Goal: Information Seeking & Learning: Learn about a topic

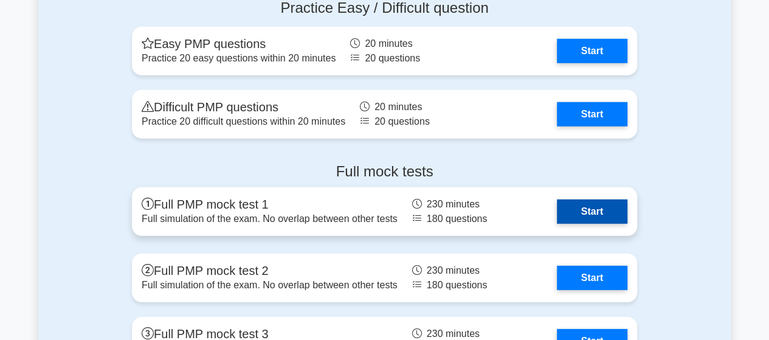
scroll to position [3951, 0]
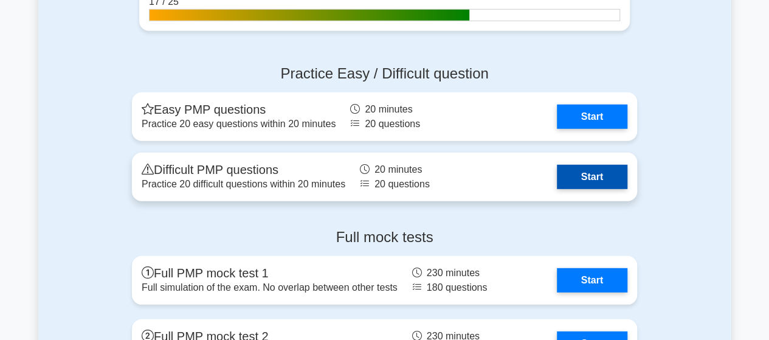
click at [557, 170] on link "Start" at bounding box center [592, 177] width 71 height 24
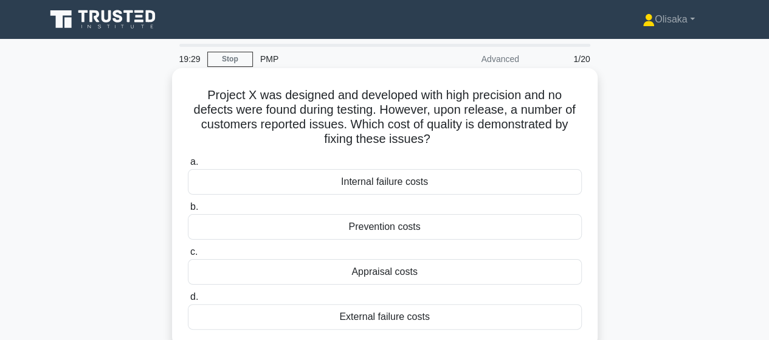
click at [371, 322] on div "External failure costs" at bounding box center [385, 317] width 394 height 26
click at [188, 301] on input "d. External failure costs" at bounding box center [188, 297] width 0 height 8
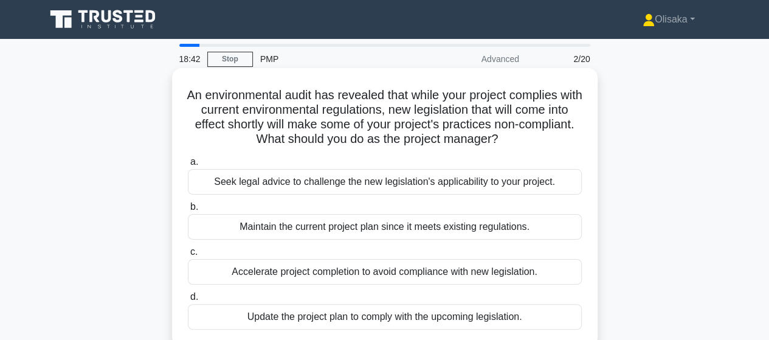
click at [373, 321] on div "Update the project plan to comply with the upcoming legislation." at bounding box center [385, 317] width 394 height 26
click at [188, 301] on input "d. Update the project plan to comply with the upcoming legislation." at bounding box center [188, 297] width 0 height 8
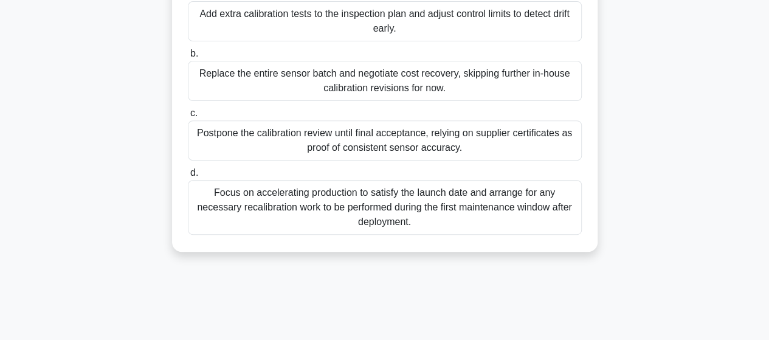
scroll to position [122, 0]
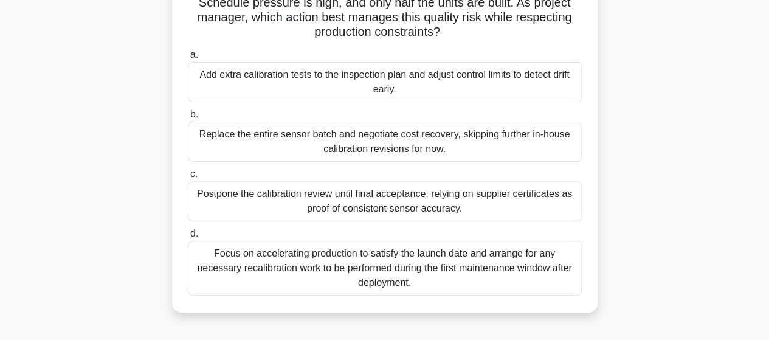
click at [333, 272] on div "Focus on accelerating production to satisfy the launch date and arrange for any…" at bounding box center [385, 268] width 394 height 55
click at [188, 238] on input "d. Focus on accelerating production to satisfy the launch date and arrange for …" at bounding box center [188, 234] width 0 height 8
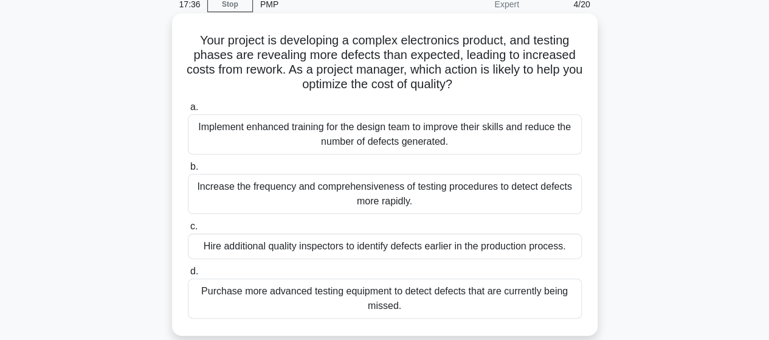
scroll to position [61, 0]
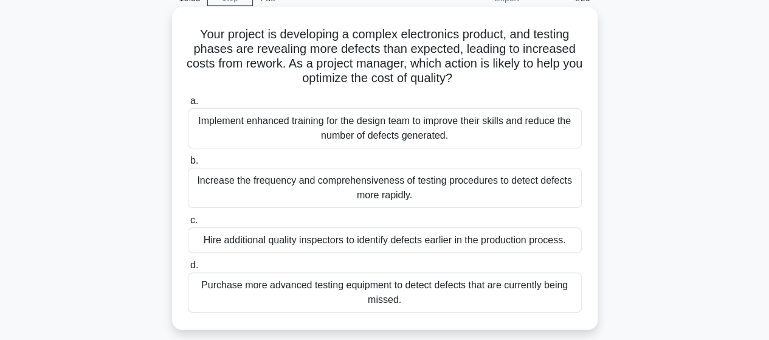
click at [426, 137] on div "Implement enhanced training for the design team to improve their skills and red…" at bounding box center [385, 128] width 394 height 40
click at [188, 105] on input "a. Implement enhanced training for the design team to improve their skills and …" at bounding box center [188, 101] width 0 height 8
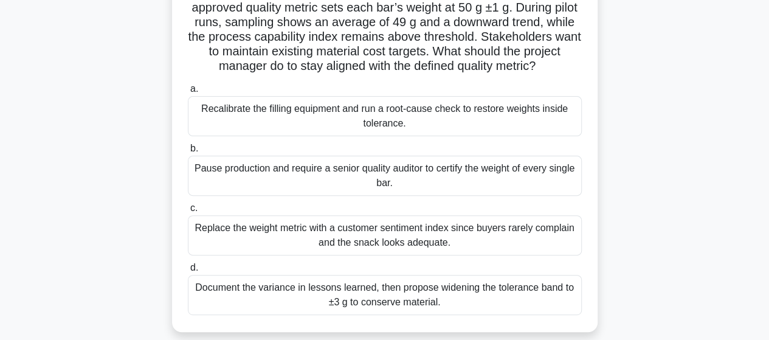
scroll to position [122, 0]
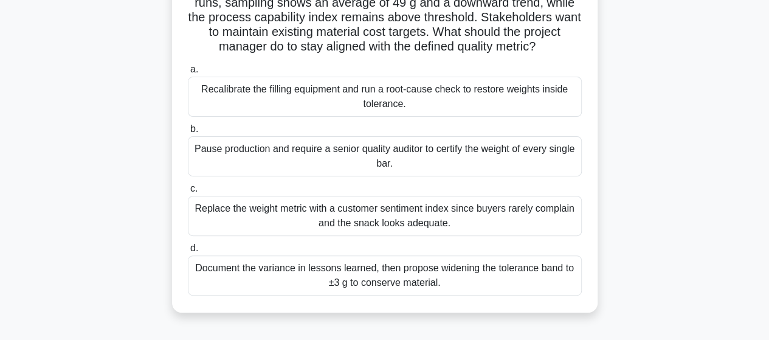
click at [401, 99] on div "Recalibrate the filling equipment and run a root-cause check to restore weights…" at bounding box center [385, 97] width 394 height 40
click at [188, 74] on input "a. Recalibrate the filling equipment and run a root-cause check to restore weig…" at bounding box center [188, 70] width 0 height 8
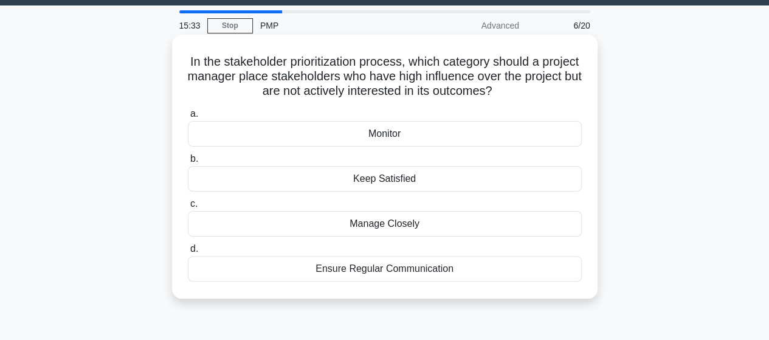
scroll to position [0, 0]
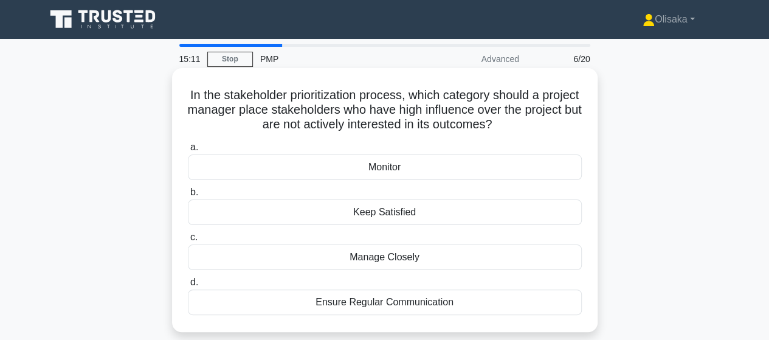
click at [393, 214] on div "Keep Satisfied" at bounding box center [385, 212] width 394 height 26
click at [188, 196] on input "b. Keep Satisfied" at bounding box center [188, 192] width 0 height 8
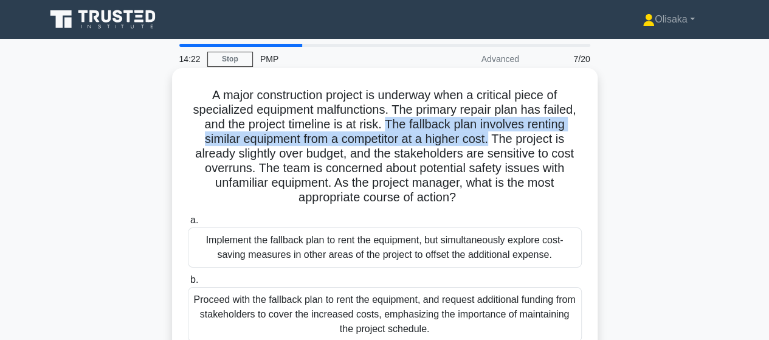
drag, startPoint x: 386, startPoint y: 123, endPoint x: 495, endPoint y: 140, distance: 110.1
click at [495, 140] on h5 "A major construction project is underway when a critical piece of specialized e…" at bounding box center [385, 147] width 396 height 118
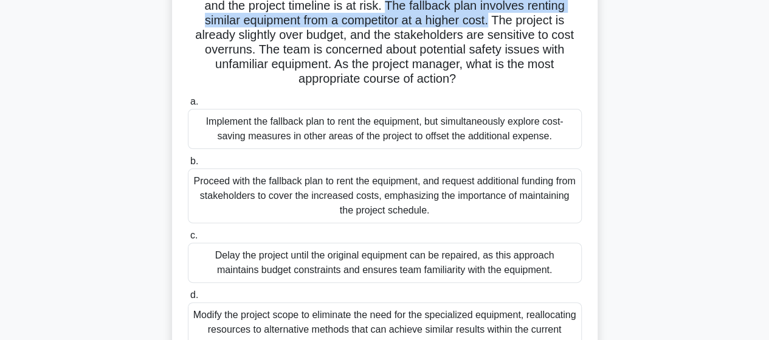
scroll to position [122, 0]
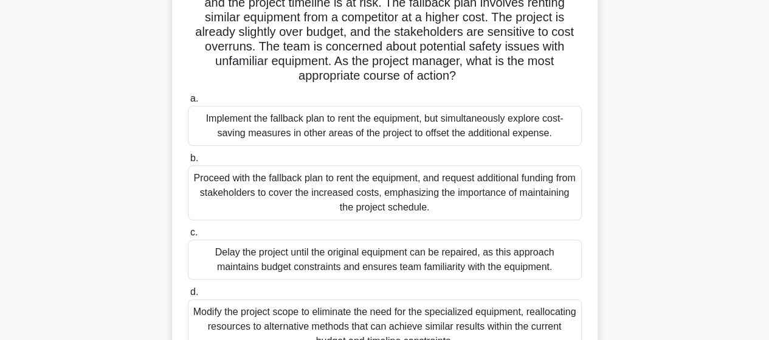
click at [363, 133] on div "Implement the fallback plan to rent the equipment, but simultaneously explore c…" at bounding box center [385, 126] width 394 height 40
click at [188, 103] on input "a. Implement the fallback plan to rent the equipment, but simultaneously explor…" at bounding box center [188, 99] width 0 height 8
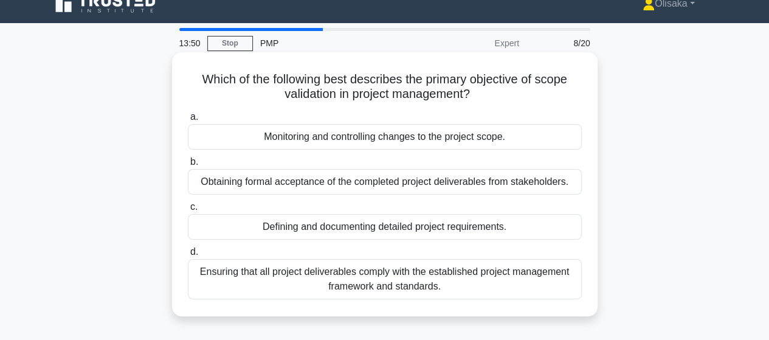
scroll to position [0, 0]
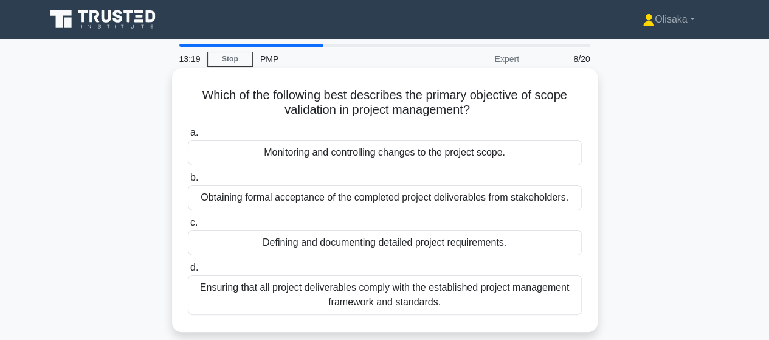
click at [422, 204] on div "Obtaining formal acceptance of the completed project deliverables from stakehol…" at bounding box center [385, 198] width 394 height 26
click at [188, 182] on input "b. Obtaining formal acceptance of the completed project deliverables from stake…" at bounding box center [188, 178] width 0 height 8
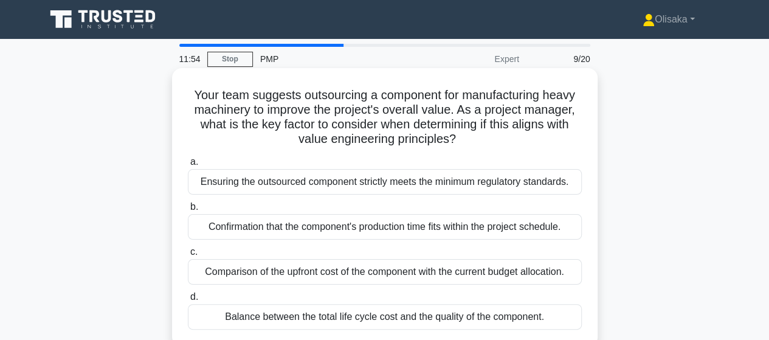
click at [383, 317] on div "Balance between the total life cycle cost and the quality of the component." at bounding box center [385, 317] width 394 height 26
click at [188, 301] on input "d. Balance between the total life cycle cost and the quality of the component." at bounding box center [188, 297] width 0 height 8
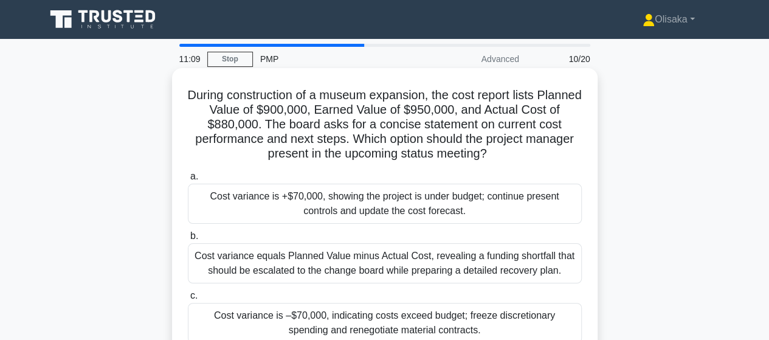
scroll to position [61, 0]
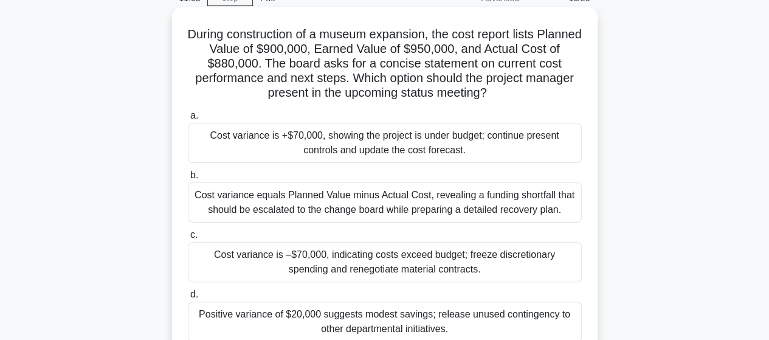
click at [333, 147] on div "Cost variance is +$70,000, showing the project is under budget; continue presen…" at bounding box center [385, 143] width 394 height 40
click at [188, 120] on input "a. Cost variance is +$70,000, showing the project is under budget; continue pre…" at bounding box center [188, 116] width 0 height 8
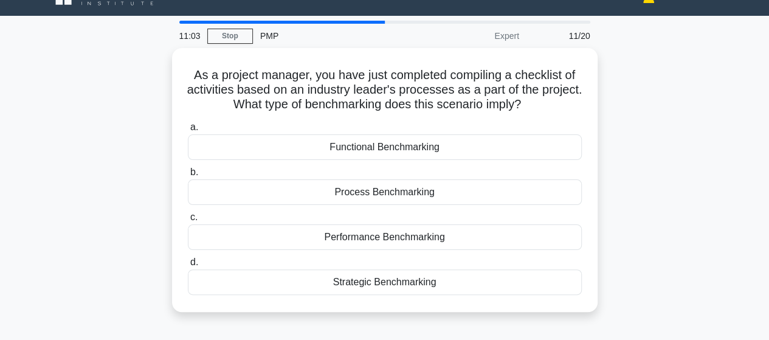
scroll to position [0, 0]
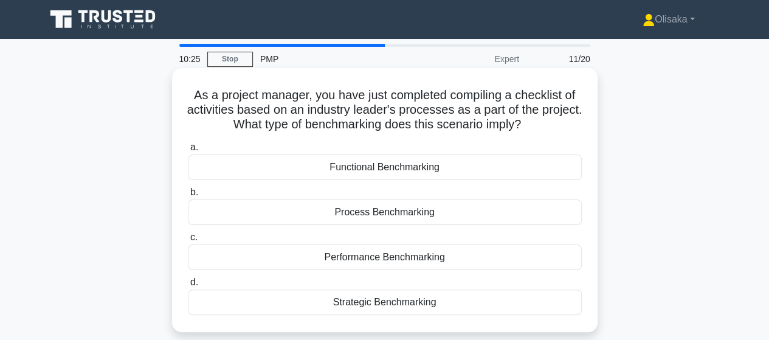
click at [368, 216] on div "Process Benchmarking" at bounding box center [385, 212] width 394 height 26
click at [188, 196] on input "b. Process Benchmarking" at bounding box center [188, 192] width 0 height 8
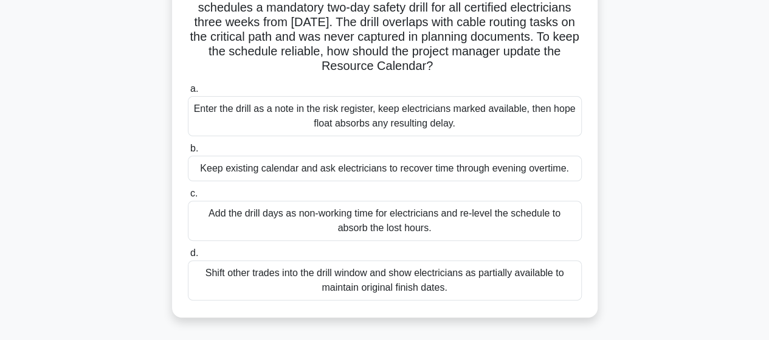
scroll to position [122, 0]
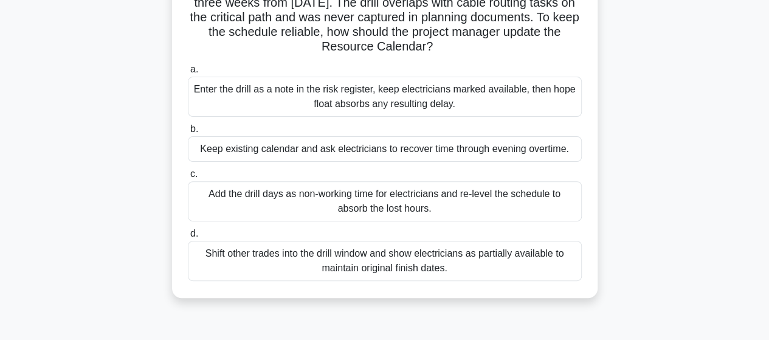
click at [354, 210] on div "Add the drill days as non-working time for electricians and re-level the schedu…" at bounding box center [385, 201] width 394 height 40
click at [188, 178] on input "c. Add the drill days as non-working time for electricians and re-level the sch…" at bounding box center [188, 174] width 0 height 8
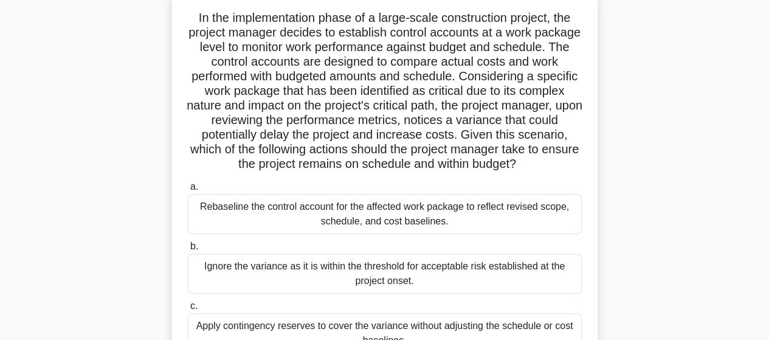
scroll to position [0, 0]
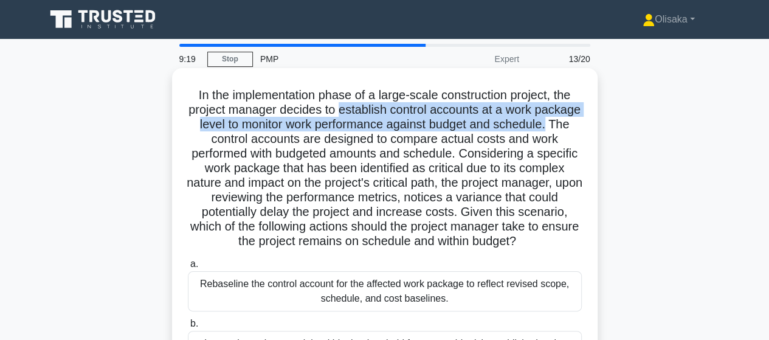
drag, startPoint x: 362, startPoint y: 115, endPoint x: 248, endPoint y: 140, distance: 116.4
click at [248, 140] on h5 "In the implementation phase of a large-scale construction project, the project …" at bounding box center [385, 169] width 396 height 162
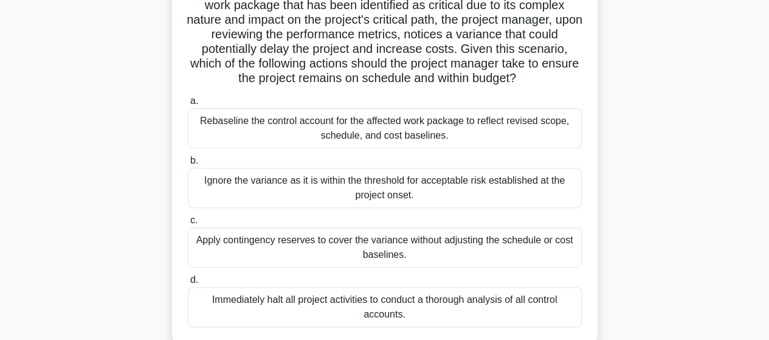
scroll to position [182, 0]
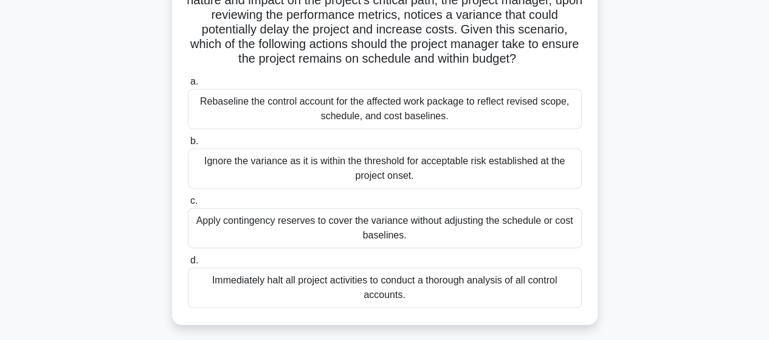
click at [358, 129] on div "Rebaseline the control account for the affected work package to reflect revised…" at bounding box center [385, 109] width 394 height 40
click at [188, 86] on input "a. Rebaseline the control account for the affected work package to reflect revi…" at bounding box center [188, 82] width 0 height 8
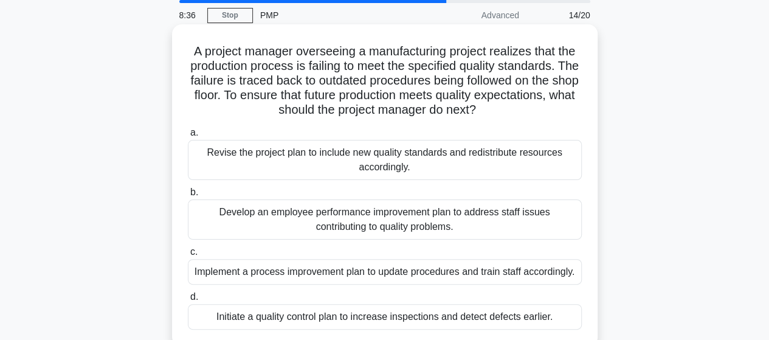
scroll to position [0, 0]
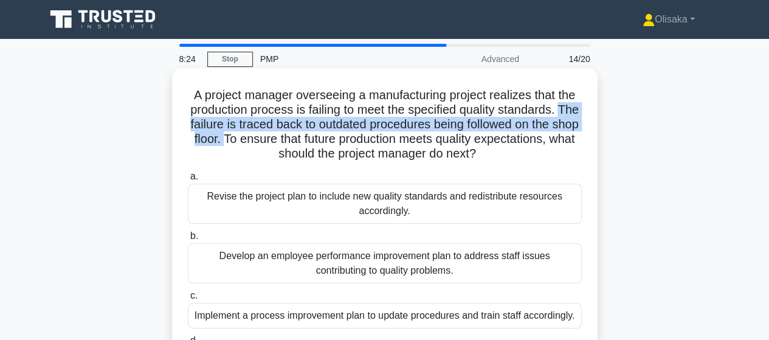
drag, startPoint x: 188, startPoint y: 126, endPoint x: 249, endPoint y: 138, distance: 62.6
click at [249, 138] on h5 "A project manager overseeing a manufacturing project realizes that the producti…" at bounding box center [385, 125] width 396 height 74
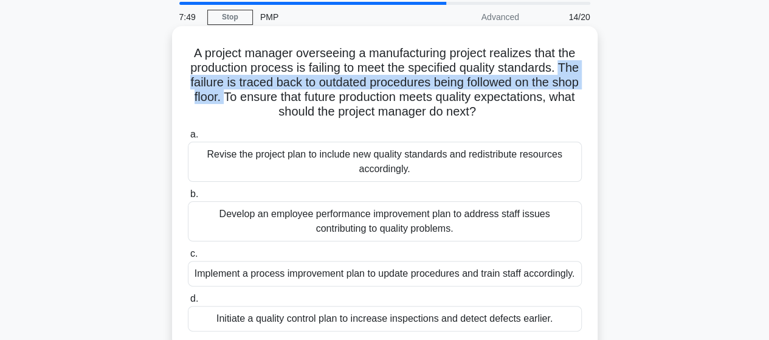
scroll to position [61, 0]
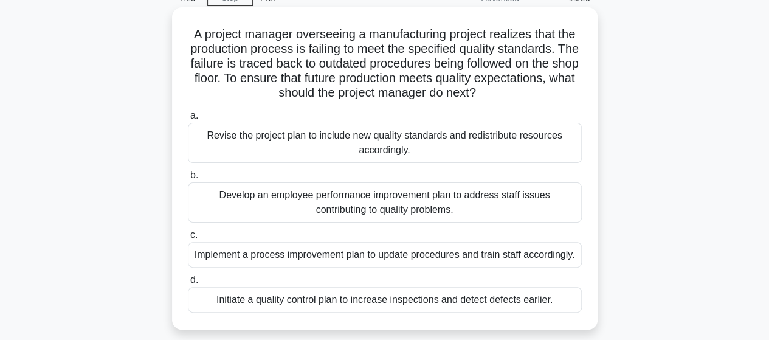
click at [361, 258] on div "Implement a process improvement plan to update procedures and train staff accor…" at bounding box center [385, 255] width 394 height 26
click at [188, 239] on input "c. Implement a process improvement plan to update procedures and train staff ac…" at bounding box center [188, 235] width 0 height 8
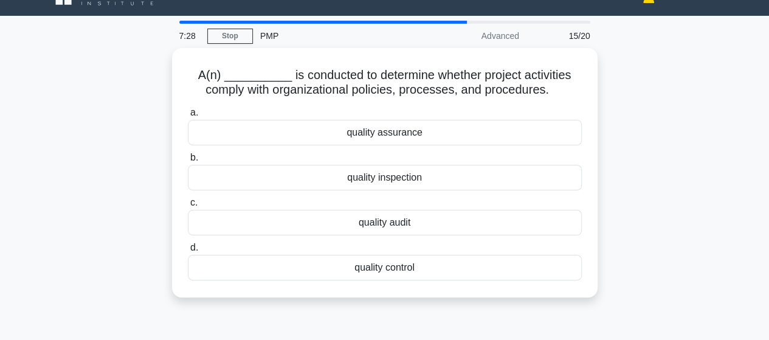
scroll to position [0, 0]
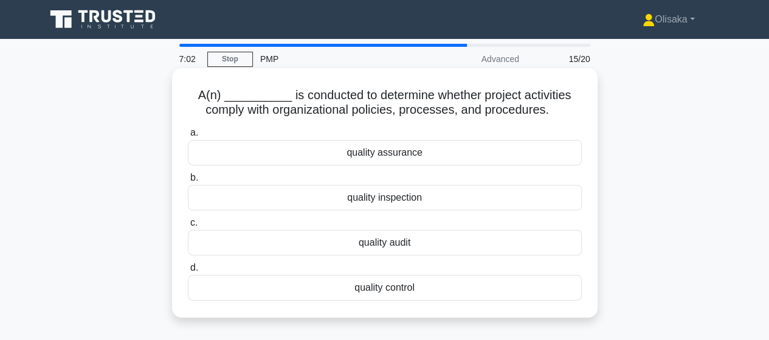
click at [384, 154] on div "quality assurance" at bounding box center [385, 153] width 394 height 26
click at [188, 137] on input "a. quality assurance" at bounding box center [188, 133] width 0 height 8
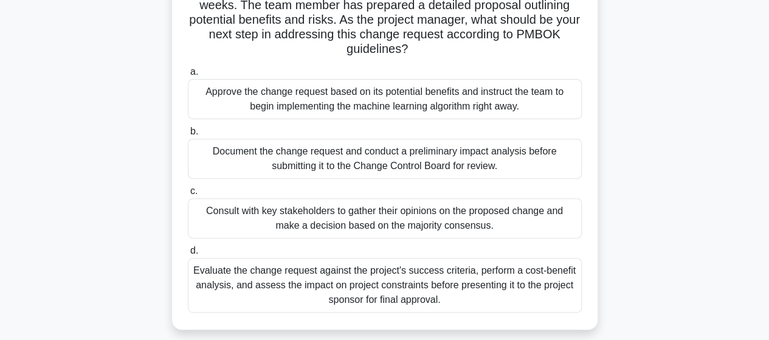
scroll to position [182, 0]
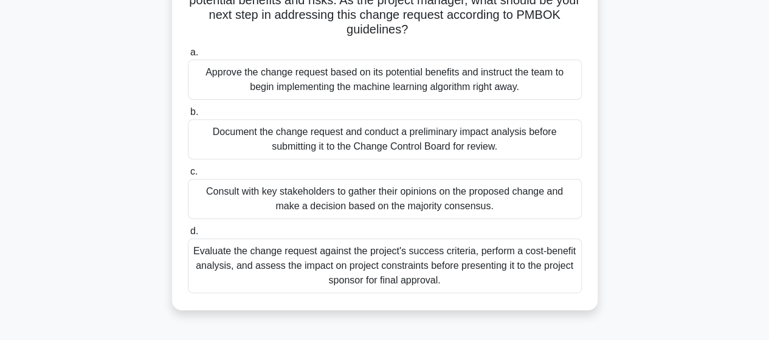
click at [419, 139] on div "Document the change request and conduct a preliminary impact analysis before su…" at bounding box center [385, 139] width 394 height 40
click at [188, 116] on input "b. Document the change request and conduct a preliminary impact analysis before…" at bounding box center [188, 112] width 0 height 8
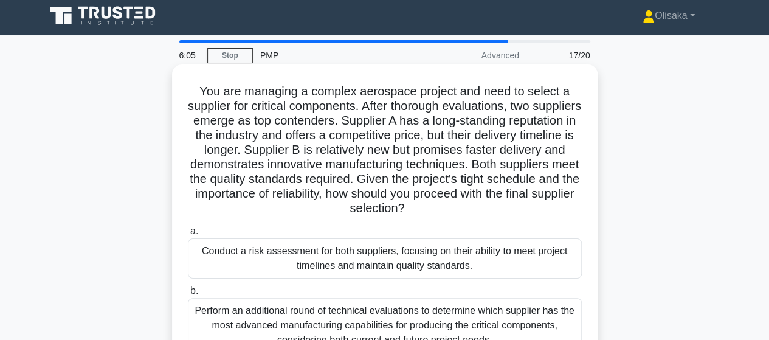
scroll to position [0, 0]
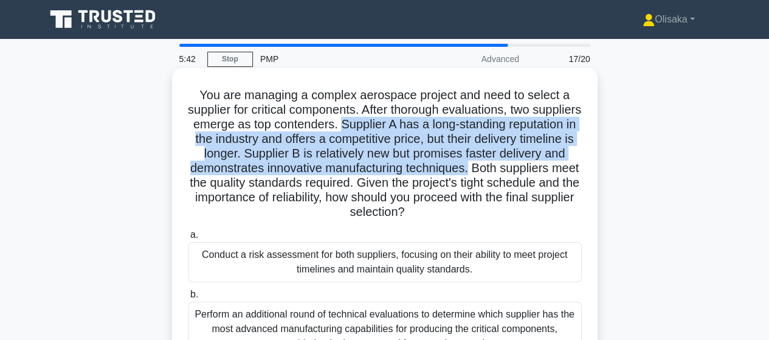
drag, startPoint x: 401, startPoint y: 123, endPoint x: 580, endPoint y: 165, distance: 184.1
click at [580, 165] on h5 "You are managing a complex aerospace project and need to select a supplier for …" at bounding box center [385, 154] width 396 height 133
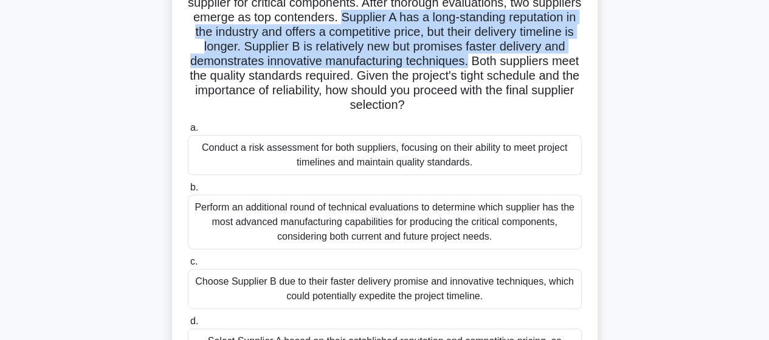
scroll to position [61, 0]
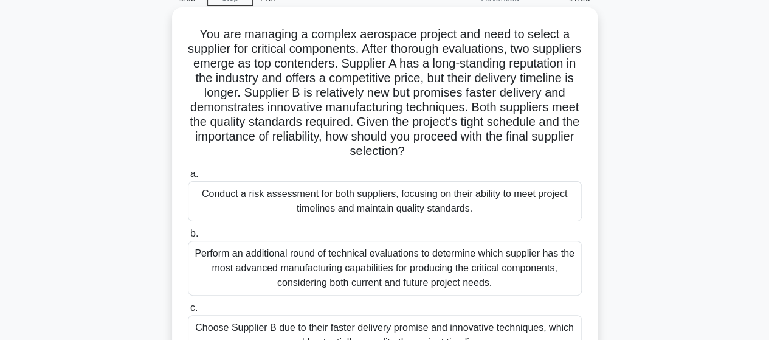
click at [424, 211] on div "Conduct a risk assessment for both suppliers, focusing on their ability to meet…" at bounding box center [385, 201] width 394 height 40
click at [188, 178] on input "a. Conduct a risk assessment for both suppliers, focusing on their ability to m…" at bounding box center [188, 174] width 0 height 8
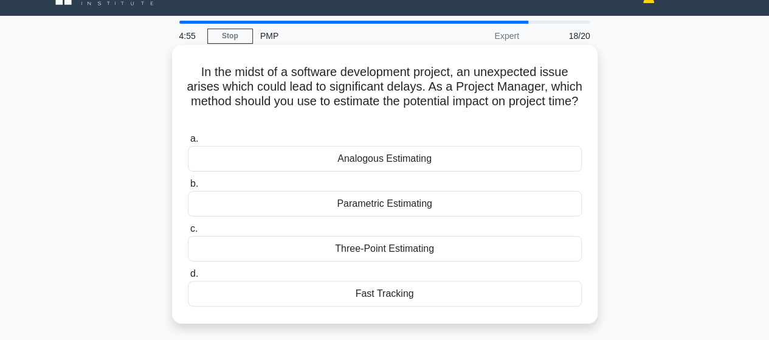
scroll to position [0, 0]
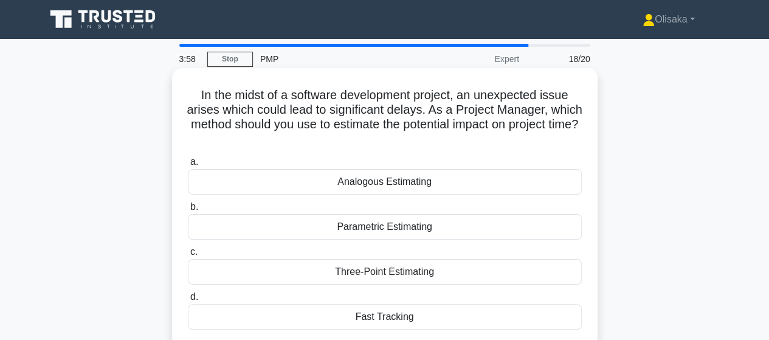
click at [380, 270] on div "Three-Point Estimating" at bounding box center [385, 272] width 394 height 26
click at [188, 256] on input "c. Three-Point Estimating" at bounding box center [188, 252] width 0 height 8
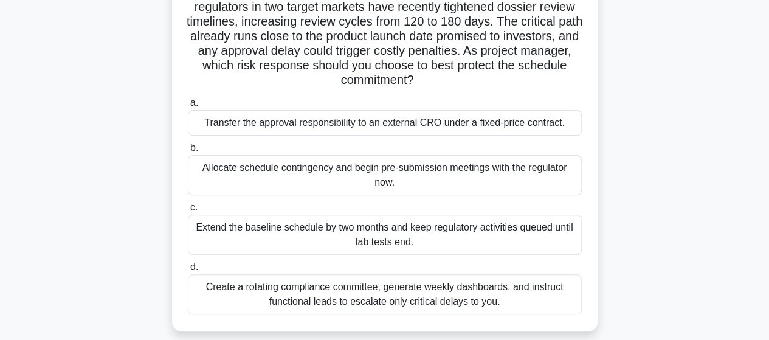
scroll to position [122, 0]
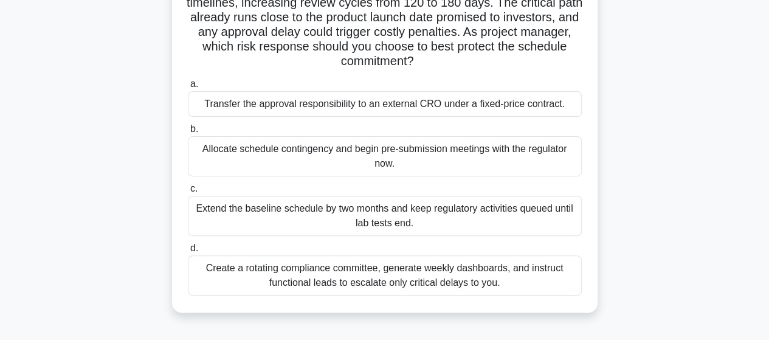
click at [343, 162] on div "Allocate schedule contingency and begin pre-submission meetings with the regula…" at bounding box center [385, 156] width 394 height 40
click at [188, 133] on input "b. Allocate schedule contingency and begin pre-submission meetings with the reg…" at bounding box center [188, 129] width 0 height 8
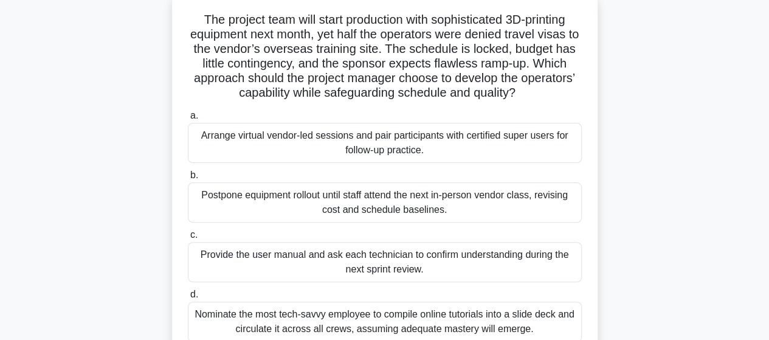
scroll to position [61, 0]
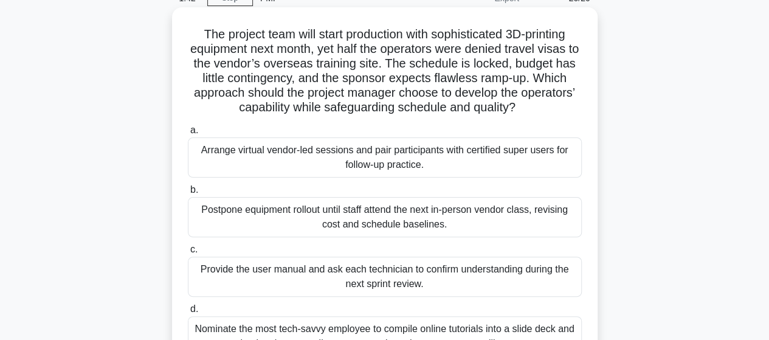
click at [388, 154] on div "Arrange virtual vendor-led sessions and pair participants with certified super …" at bounding box center [385, 157] width 394 height 40
click at [188, 134] on input "a. Arrange virtual vendor-led sessions and pair participants with certified sup…" at bounding box center [188, 130] width 0 height 8
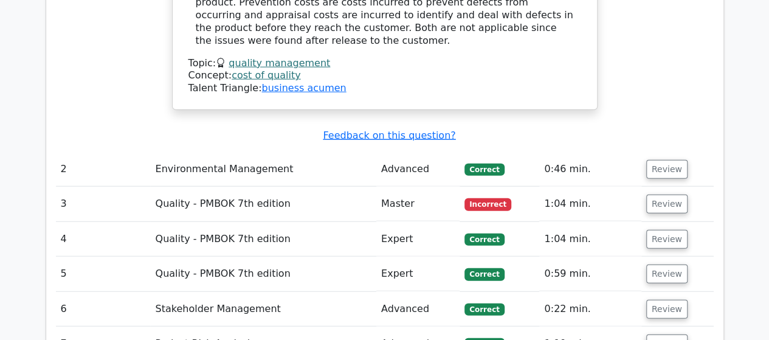
scroll to position [1459, 0]
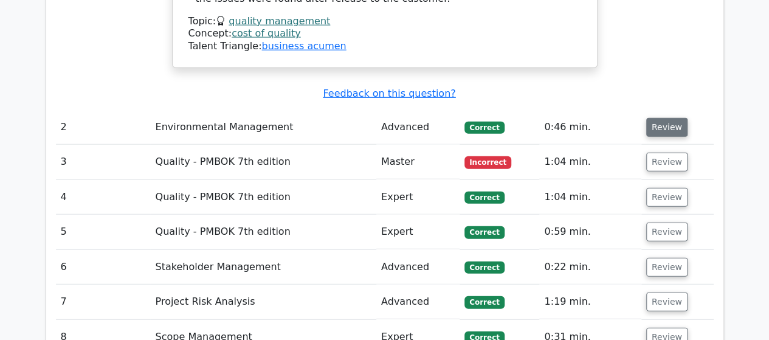
click at [653, 118] on button "Review" at bounding box center [666, 127] width 41 height 19
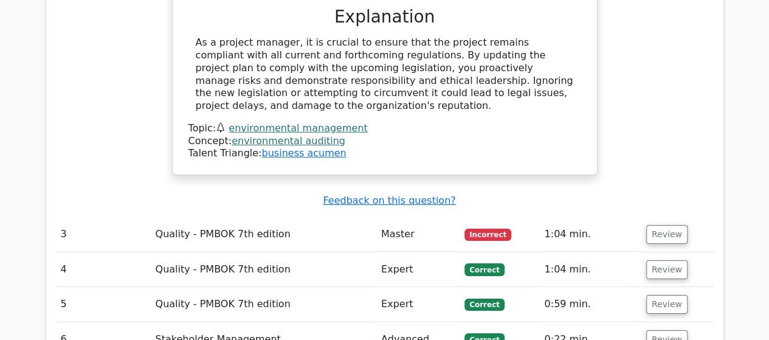
scroll to position [1884, 0]
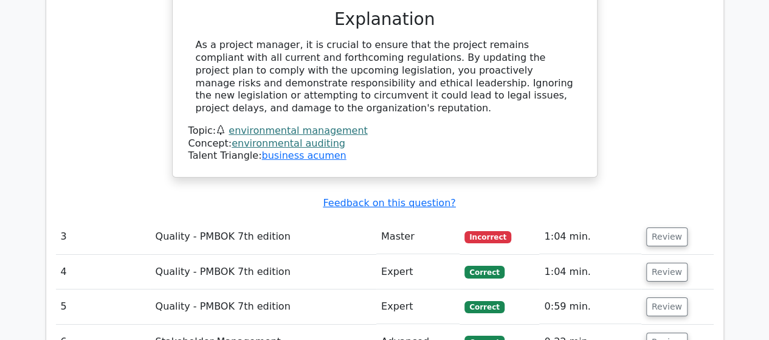
drag, startPoint x: 655, startPoint y: 178, endPoint x: 637, endPoint y: 179, distance: 17.6
click at [653, 227] on button "Review" at bounding box center [666, 236] width 41 height 19
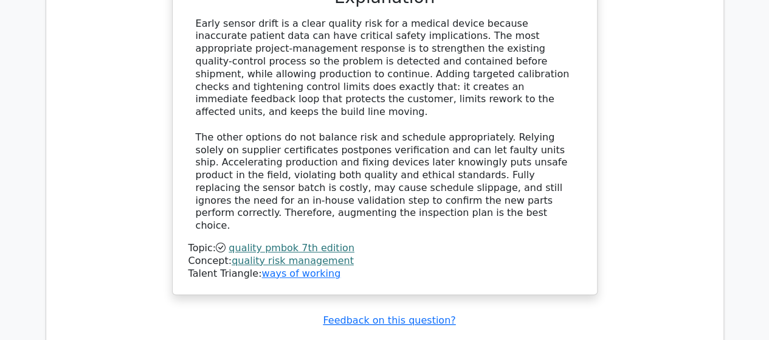
scroll to position [2614, 0]
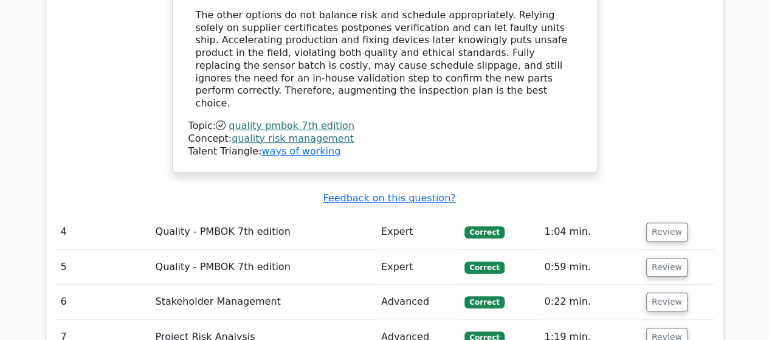
drag, startPoint x: 659, startPoint y: 147, endPoint x: 625, endPoint y: 159, distance: 35.6
click at [658, 222] on button "Review" at bounding box center [666, 231] width 41 height 19
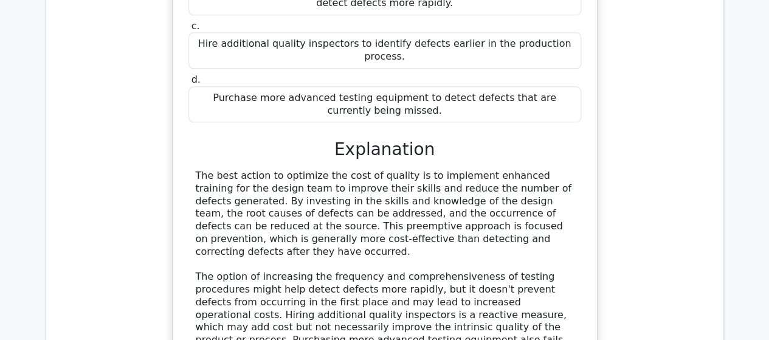
scroll to position [3161, 0]
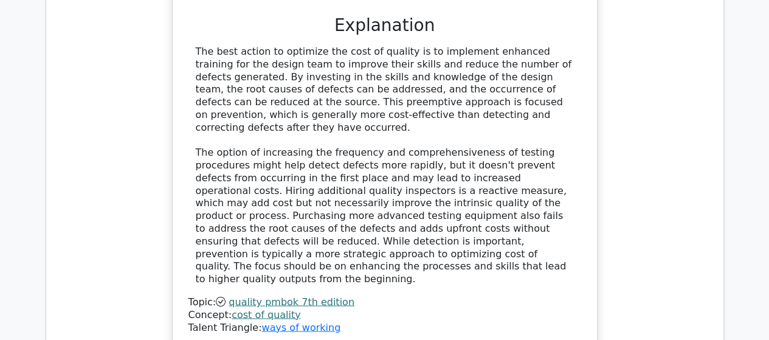
drag, startPoint x: 659, startPoint y: 281, endPoint x: 632, endPoint y: 278, distance: 26.9
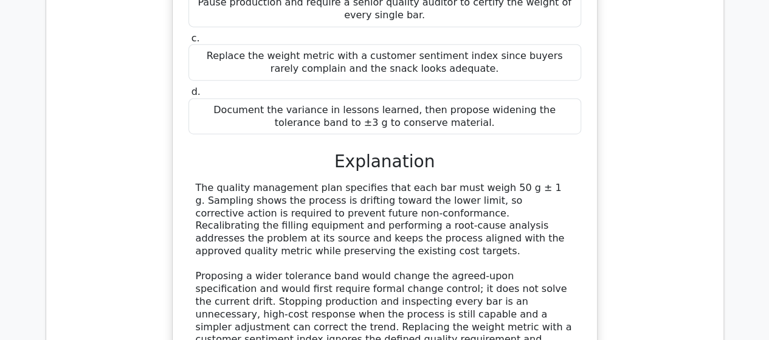
scroll to position [3890, 0]
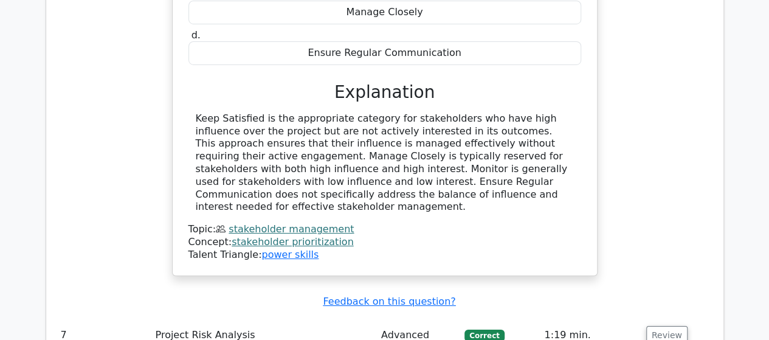
scroll to position [4498, 0]
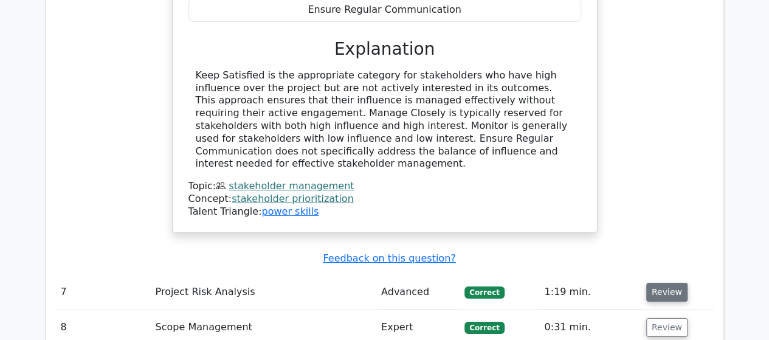
click at [655, 283] on button "Review" at bounding box center [666, 292] width 41 height 19
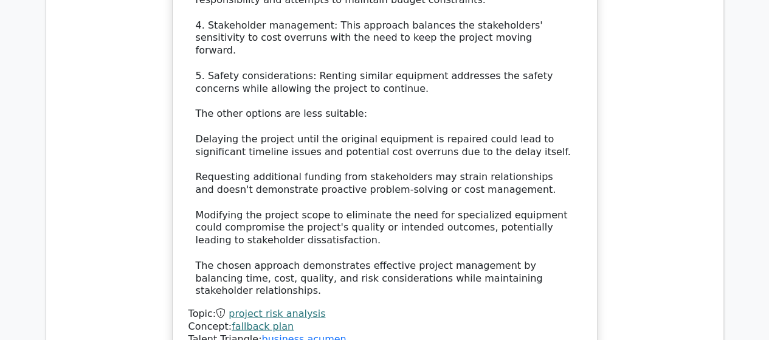
scroll to position [5470, 0]
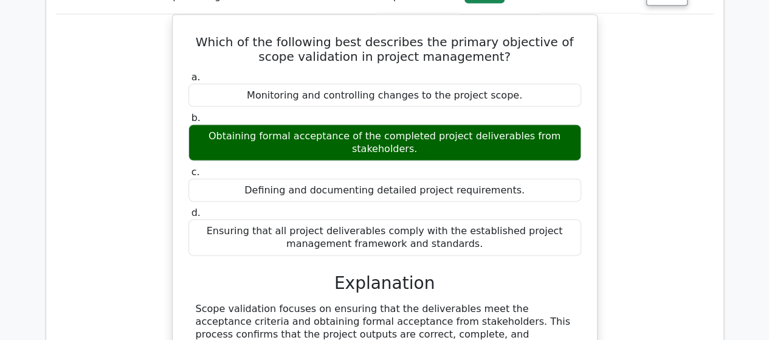
scroll to position [5896, 0]
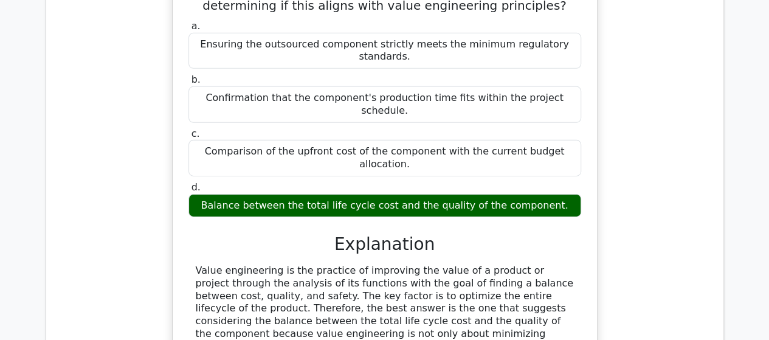
scroll to position [6625, 0]
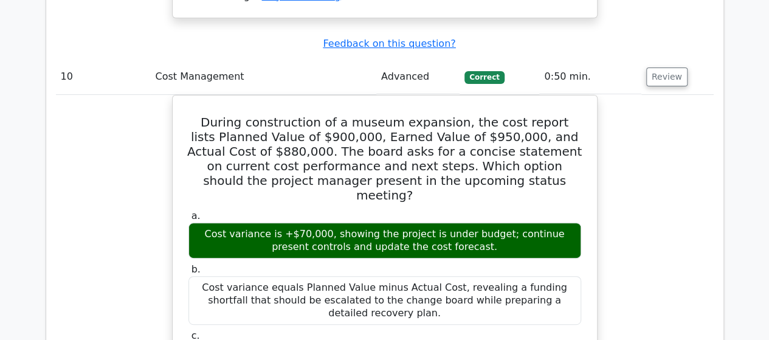
scroll to position [7172, 0]
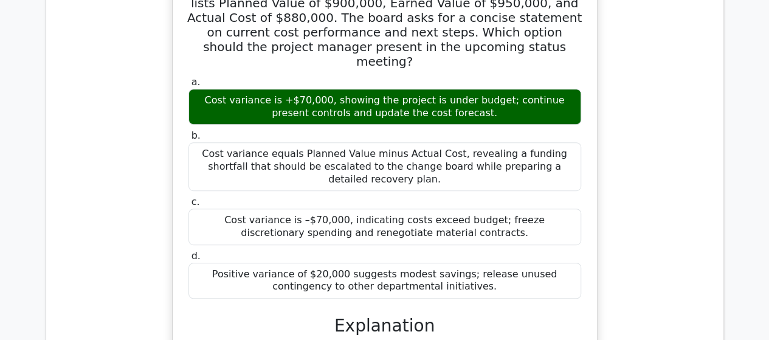
drag, startPoint x: 658, startPoint y: 211, endPoint x: 614, endPoint y: 221, distance: 44.8
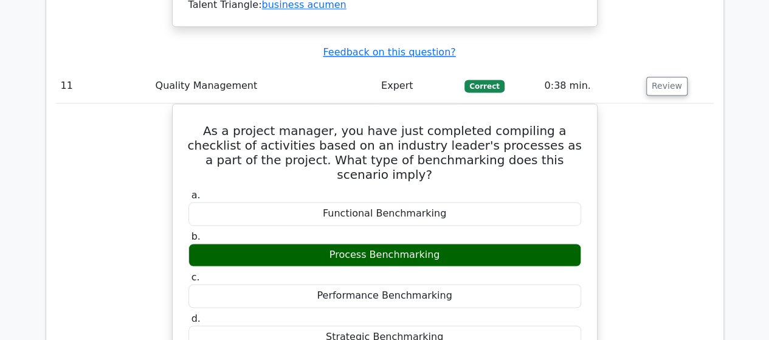
scroll to position [7719, 0]
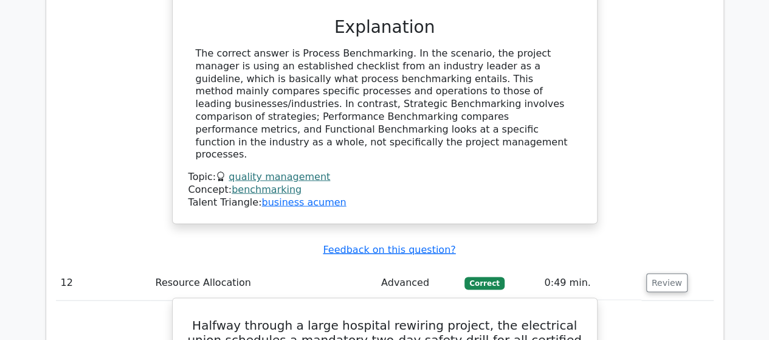
scroll to position [8266, 0]
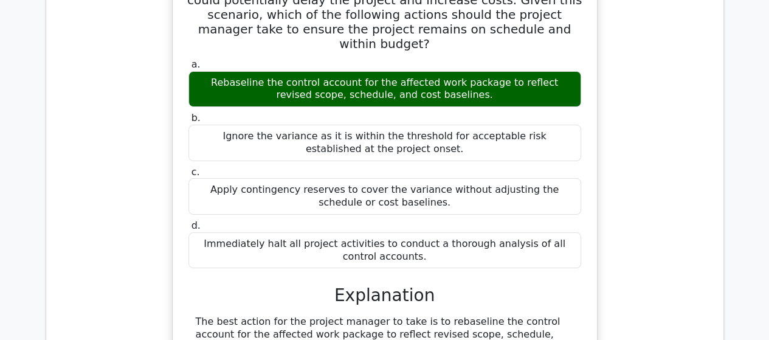
scroll to position [9239, 0]
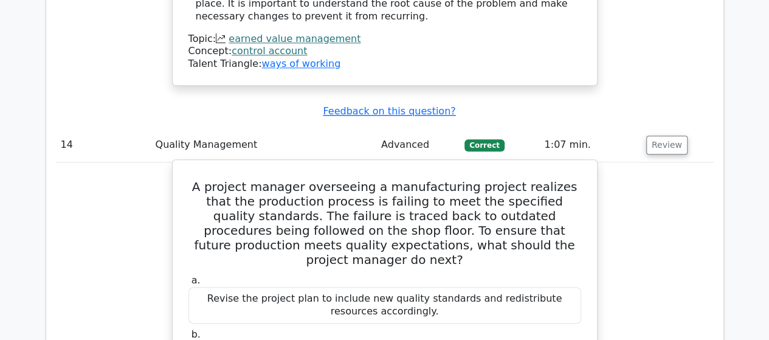
scroll to position [9846, 0]
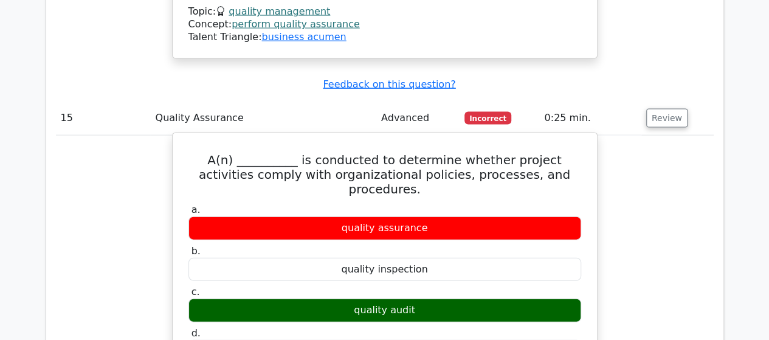
scroll to position [10576, 0]
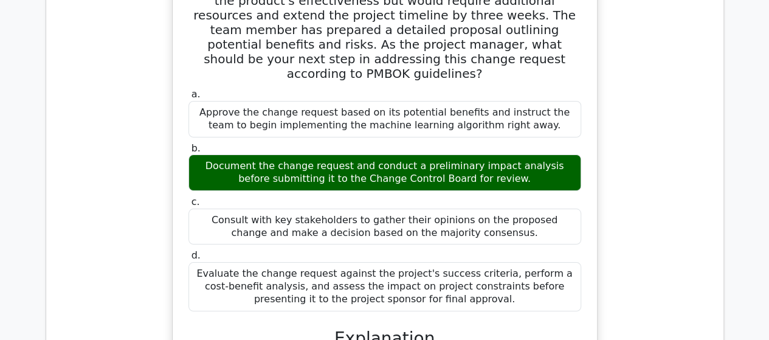
scroll to position [11487, 0]
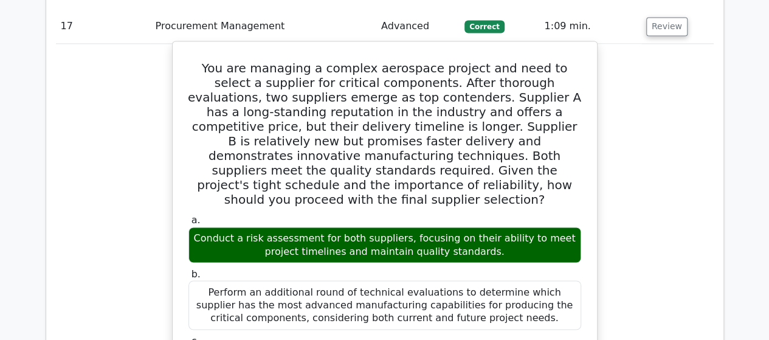
scroll to position [12521, 0]
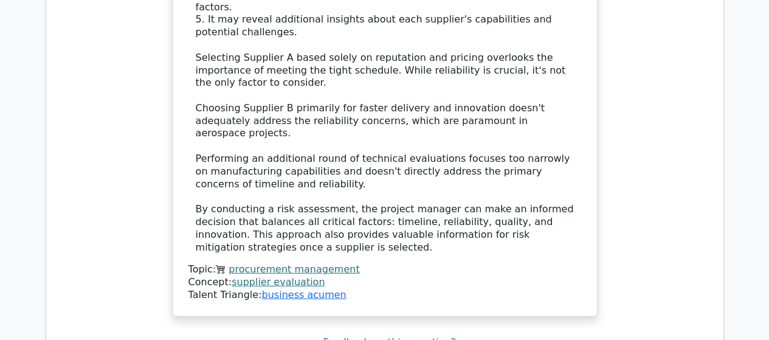
scroll to position [13129, 0]
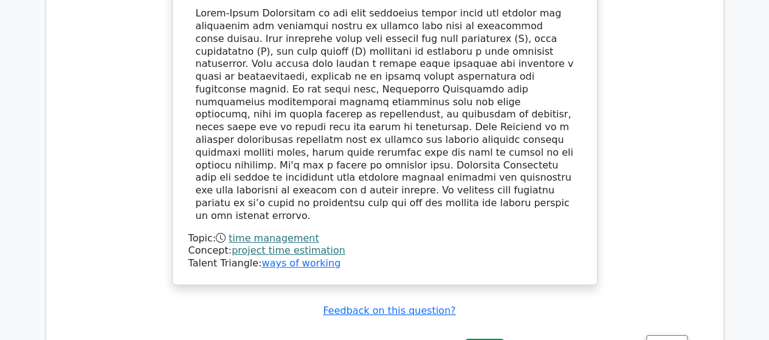
scroll to position [13797, 0]
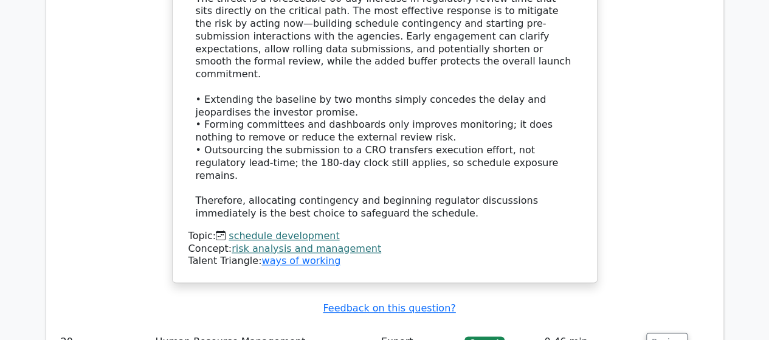
scroll to position [14498, 0]
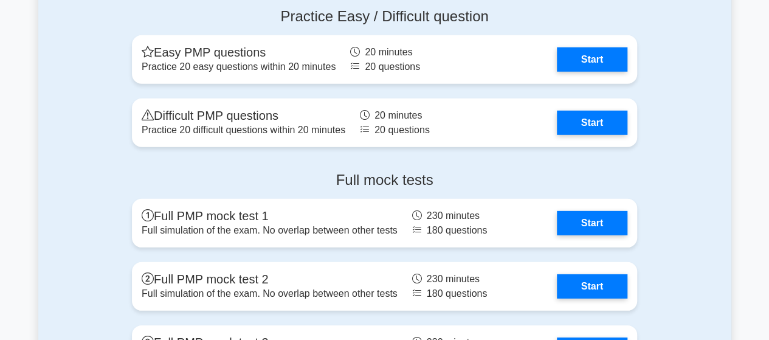
scroll to position [3947, 0]
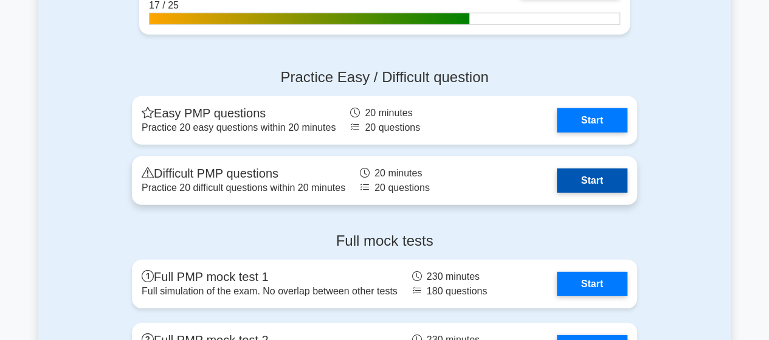
click at [557, 181] on link "Start" at bounding box center [592, 180] width 71 height 24
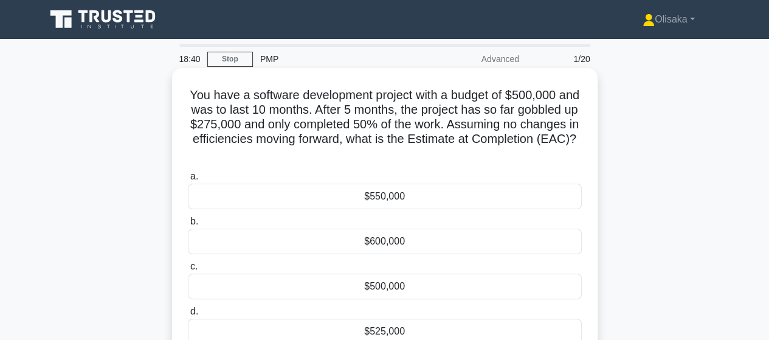
click at [389, 202] on div "$550,000" at bounding box center [385, 197] width 394 height 26
click at [188, 181] on input "a. $550,000" at bounding box center [188, 177] width 0 height 8
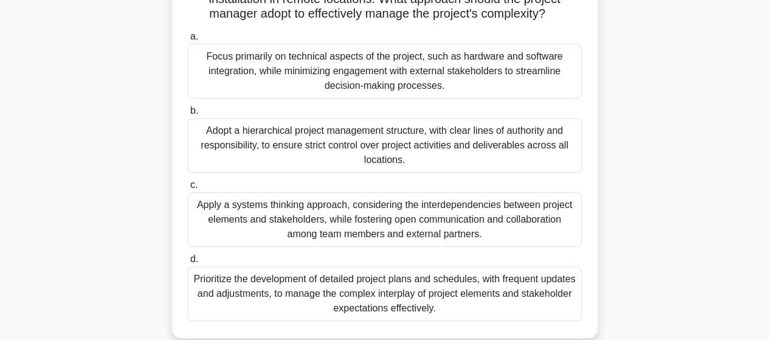
scroll to position [243, 0]
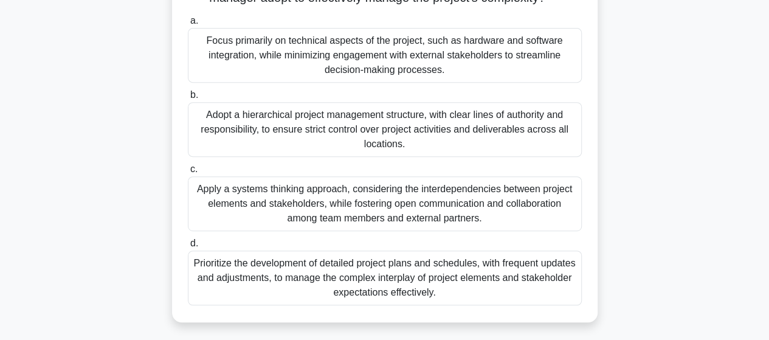
click at [398, 218] on div "Apply a systems thinking approach, considering the interdependencies between pr…" at bounding box center [385, 203] width 394 height 55
click at [188, 173] on input "c. Apply a systems thinking approach, considering the interdependencies between…" at bounding box center [188, 169] width 0 height 8
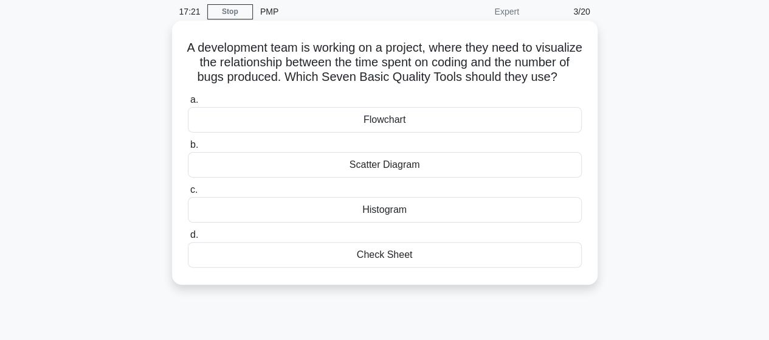
scroll to position [0, 0]
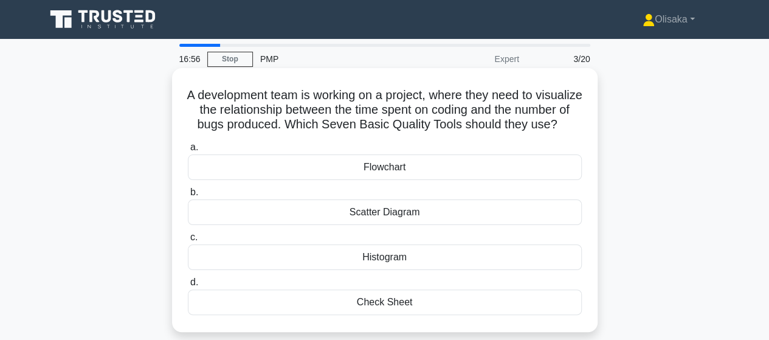
click at [391, 225] on div "Scatter Diagram" at bounding box center [385, 212] width 394 height 26
click at [188, 196] on input "b. Scatter Diagram" at bounding box center [188, 192] width 0 height 8
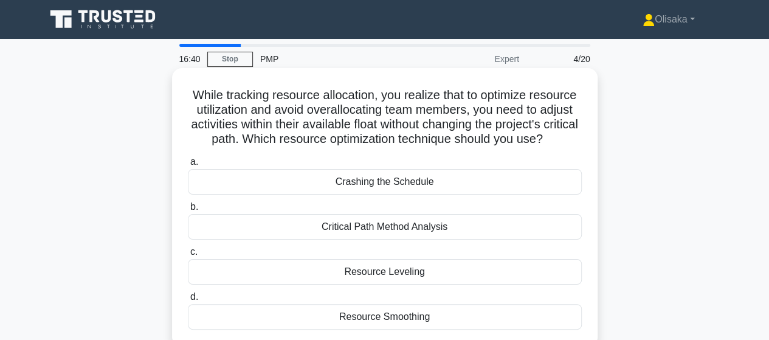
click at [379, 329] on div "Resource Smoothing" at bounding box center [385, 317] width 394 height 26
click at [188, 301] on input "d. Resource Smoothing" at bounding box center [188, 297] width 0 height 8
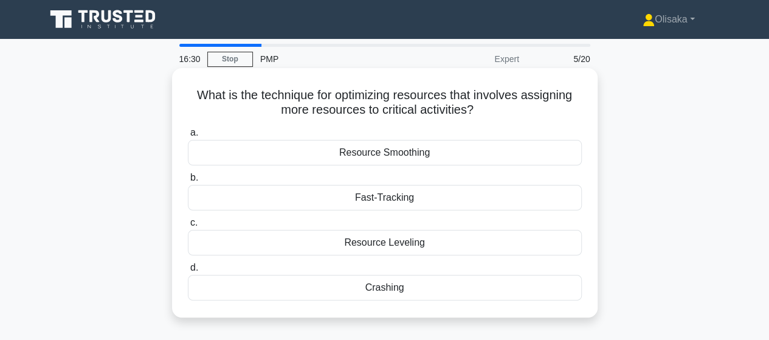
click at [393, 288] on div "Crashing" at bounding box center [385, 288] width 394 height 26
click at [188, 272] on input "d. Crashing" at bounding box center [188, 268] width 0 height 8
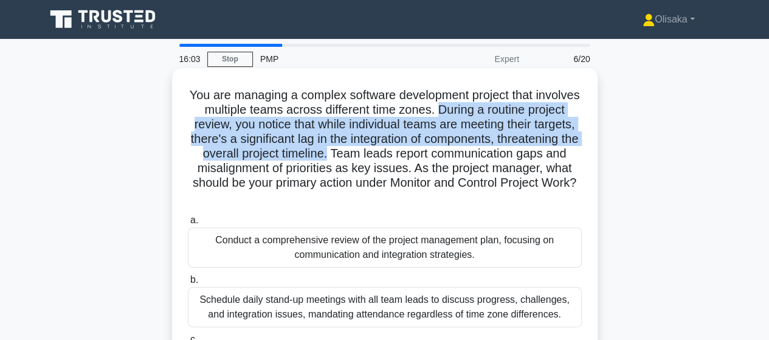
drag, startPoint x: 487, startPoint y: 110, endPoint x: 442, endPoint y: 155, distance: 63.2
click at [442, 155] on h5 "You are managing a complex software development project that involves multiple …" at bounding box center [385, 147] width 396 height 118
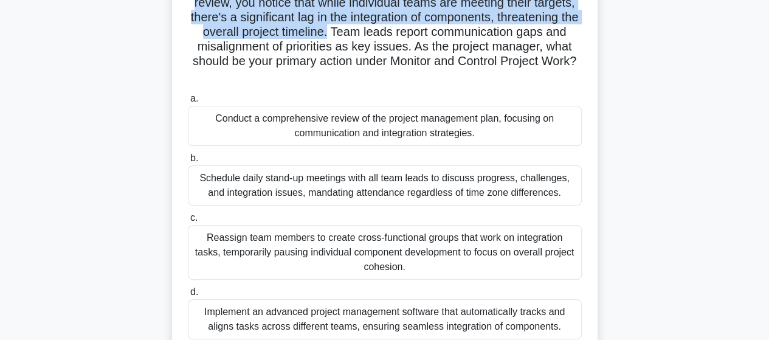
scroll to position [61, 0]
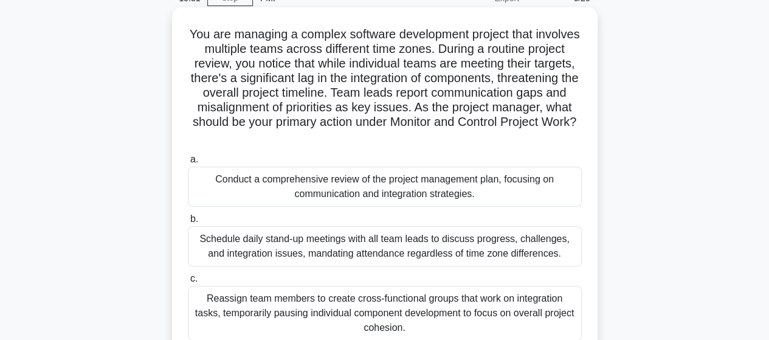
click at [377, 189] on div "Conduct a comprehensive review of the project management plan, focusing on comm…" at bounding box center [385, 187] width 394 height 40
click at [188, 163] on input "a. Conduct a comprehensive review of the project management plan, focusing on c…" at bounding box center [188, 160] width 0 height 8
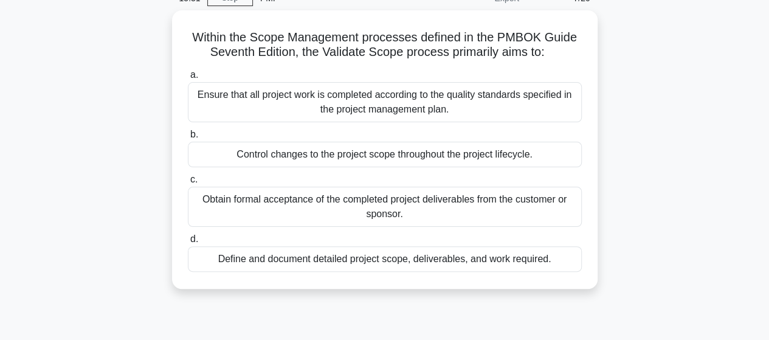
scroll to position [0, 0]
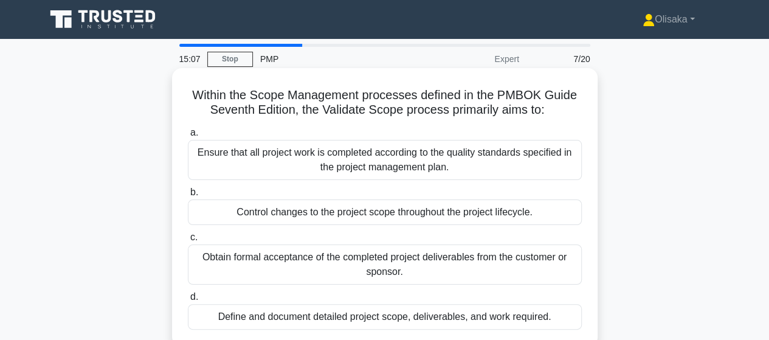
click at [418, 263] on div "Obtain formal acceptance of the completed project deliverables from the custome…" at bounding box center [385, 264] width 394 height 40
click at [188, 241] on input "c. Obtain formal acceptance of the completed project deliverables from the cust…" at bounding box center [188, 237] width 0 height 8
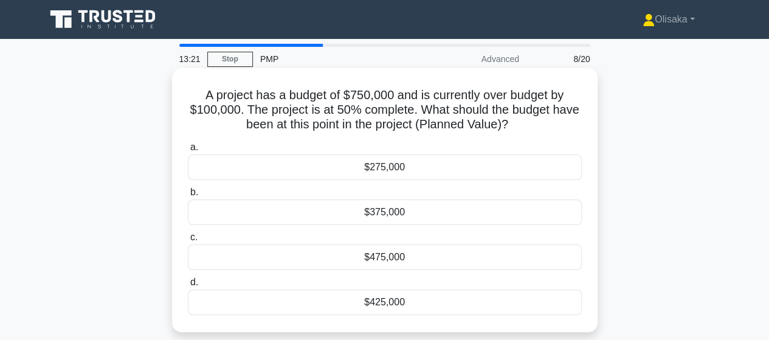
click at [389, 262] on div "$475,000" at bounding box center [385, 257] width 394 height 26
click at [188, 241] on input "c. $475,000" at bounding box center [188, 237] width 0 height 8
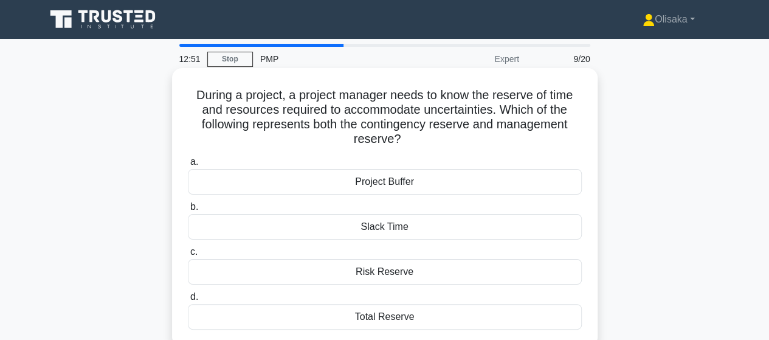
click at [366, 323] on div "Total Reserve" at bounding box center [385, 317] width 394 height 26
click at [188, 301] on input "d. Total Reserve" at bounding box center [188, 297] width 0 height 8
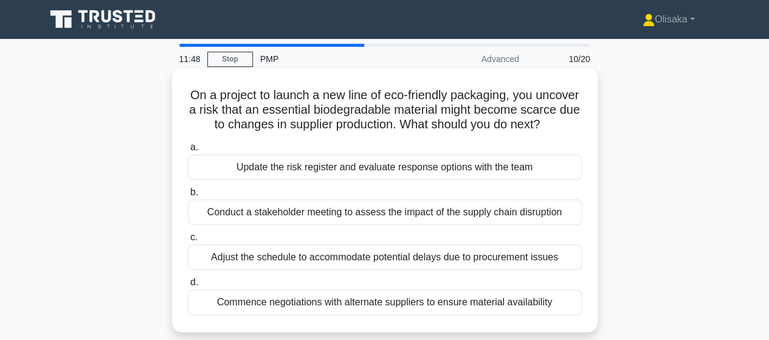
click at [351, 225] on div "Conduct a stakeholder meeting to assess the impact of the supply chain disrupti…" at bounding box center [385, 212] width 394 height 26
click at [188, 196] on input "b. Conduct a stakeholder meeting to assess the impact of the supply chain disru…" at bounding box center [188, 192] width 0 height 8
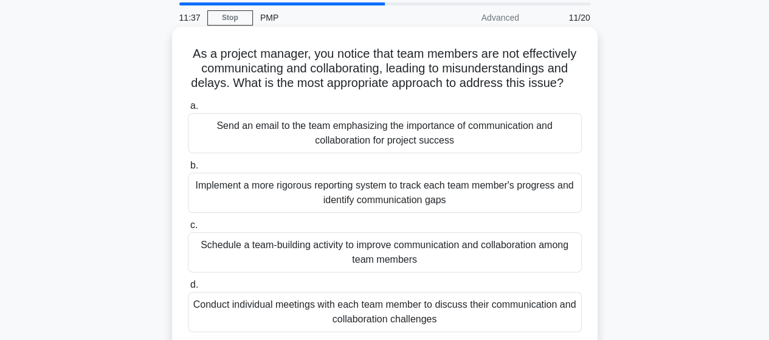
scroll to position [61, 0]
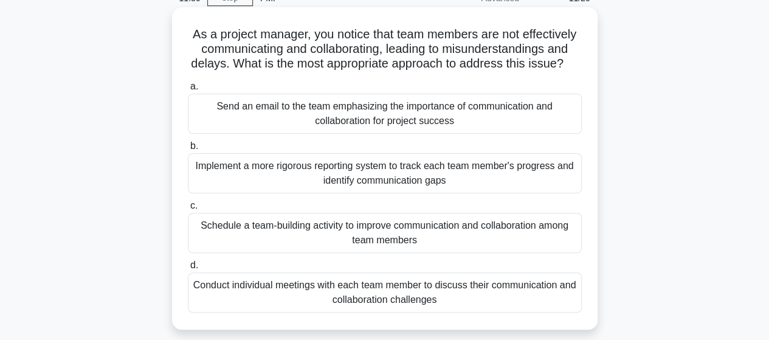
click at [405, 239] on div "Schedule a team-building activity to improve communication and collaboration am…" at bounding box center [385, 233] width 394 height 40
click at [188, 210] on input "c. Schedule a team-building activity to improve communication and collaboration…" at bounding box center [188, 206] width 0 height 8
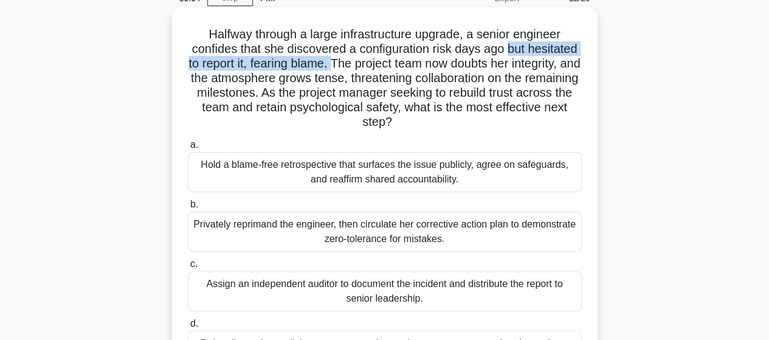
drag, startPoint x: 511, startPoint y: 49, endPoint x: 340, endPoint y: 66, distance: 171.6
click at [340, 66] on h5 "Halfway through a large infrastructure upgrade, a senior engineer confides that…" at bounding box center [385, 78] width 396 height 103
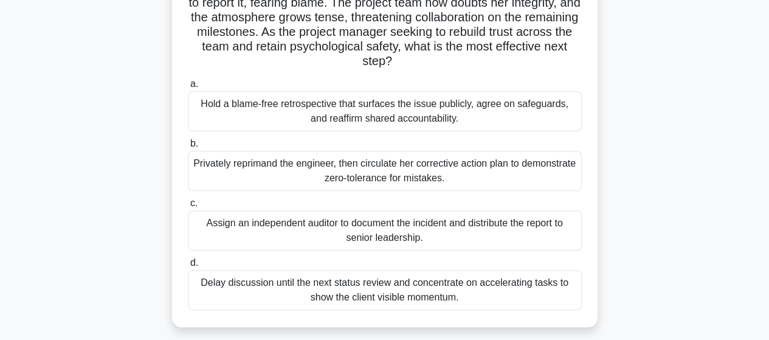
click at [357, 117] on div "Hold a blame-free retrospective that surfaces the issue publicly, agree on safe…" at bounding box center [385, 111] width 394 height 40
click at [188, 88] on input "a. Hold a blame-free retrospective that surfaces the issue publicly, agree on s…" at bounding box center [188, 84] width 0 height 8
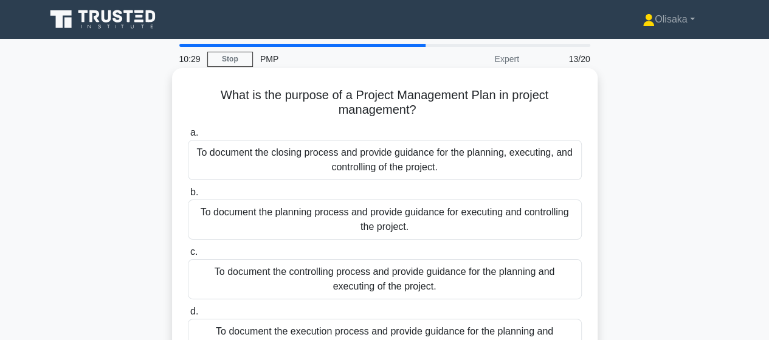
scroll to position [61, 0]
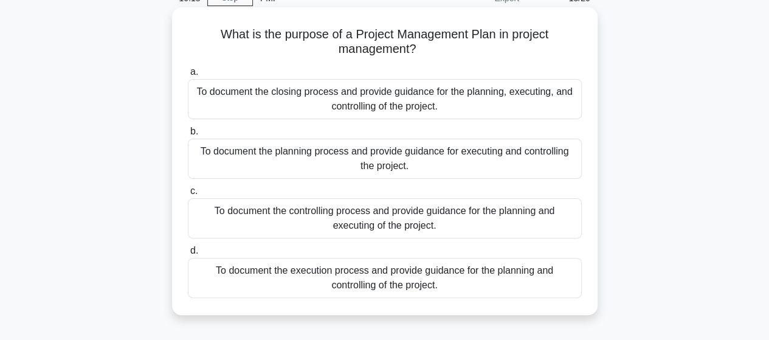
click at [407, 162] on div "To document the planning process and provide guidance for executing and control…" at bounding box center [385, 159] width 394 height 40
click at [323, 163] on div "To document the planning process and provide guidance for executing and control…" at bounding box center [385, 159] width 394 height 40
click at [188, 136] on input "b. To document the planning process and provide guidance for executing and cont…" at bounding box center [188, 132] width 0 height 8
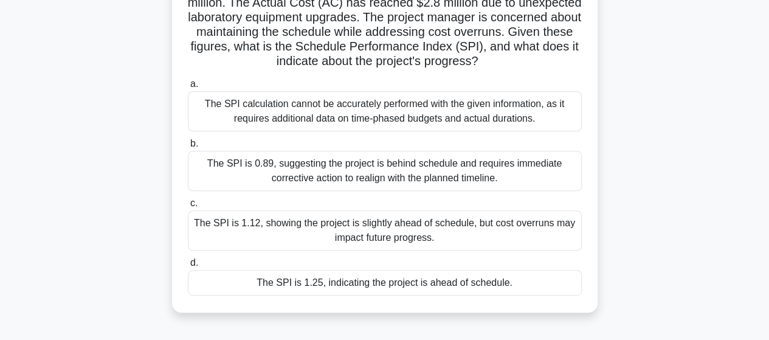
scroll to position [182, 0]
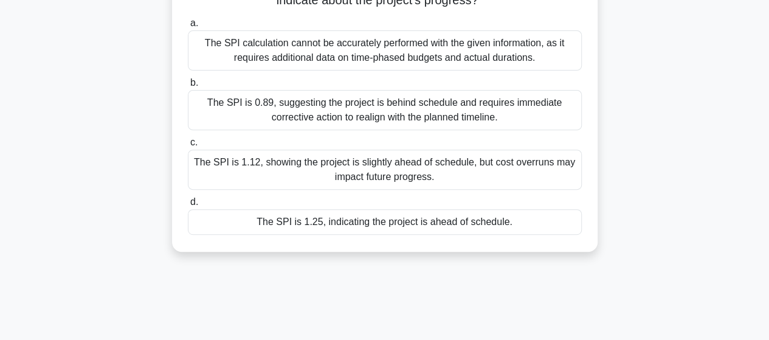
click at [349, 225] on div "The SPI is 1.25, indicating the project is ahead of schedule." at bounding box center [385, 222] width 394 height 26
click at [188, 206] on input "d. The SPI is 1.25, indicating the project is ahead of schedule." at bounding box center [188, 202] width 0 height 8
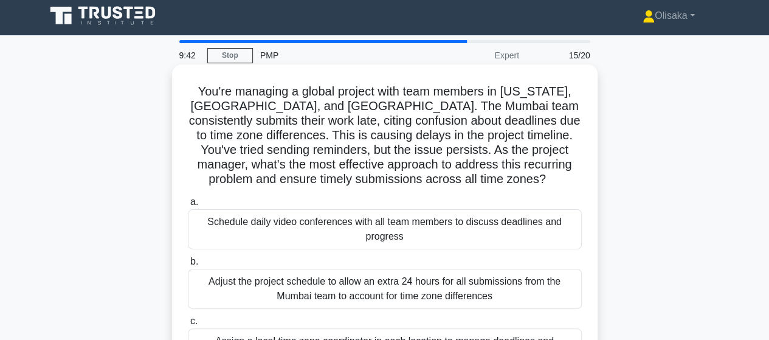
scroll to position [0, 0]
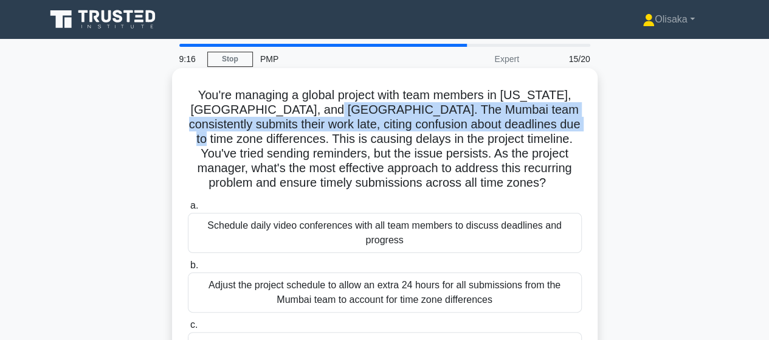
drag, startPoint x: 346, startPoint y: 112, endPoint x: 261, endPoint y: 140, distance: 89.6
click at [261, 140] on h5 "You're managing a global project with team members in New York, Mumbai, and Syd…" at bounding box center [385, 139] width 396 height 103
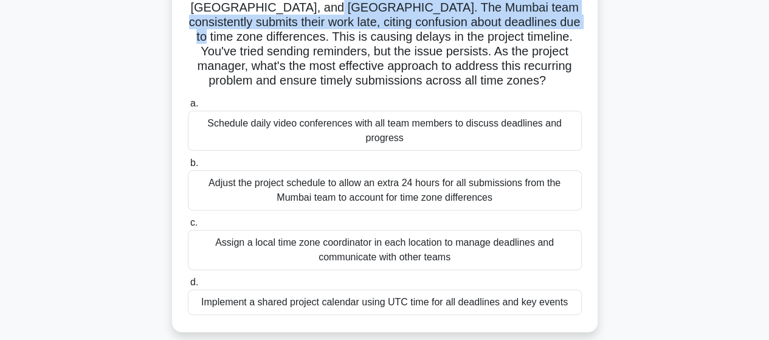
scroll to position [122, 0]
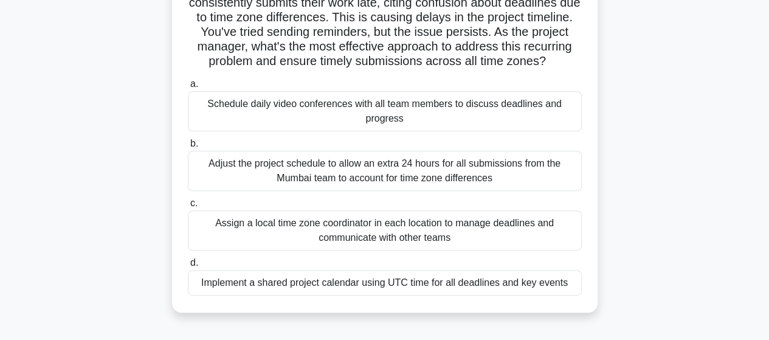
click at [392, 114] on div "Schedule daily video conferences with all team members to discuss deadlines and…" at bounding box center [385, 111] width 394 height 40
click at [188, 88] on input "a. Schedule daily video conferences with all team members to discuss deadlines …" at bounding box center [188, 84] width 0 height 8
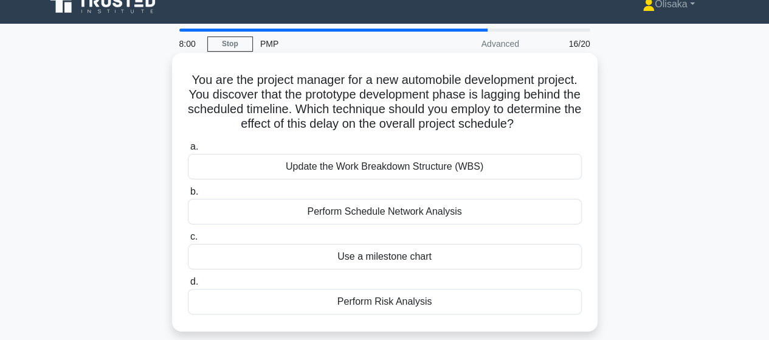
scroll to position [0, 0]
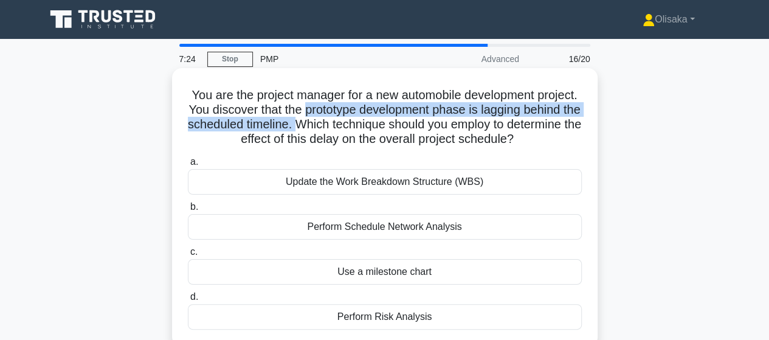
drag, startPoint x: 355, startPoint y: 112, endPoint x: 362, endPoint y: 128, distance: 16.9
click at [362, 128] on h5 "You are the project manager for a new automobile development project. You disco…" at bounding box center [385, 118] width 396 height 60
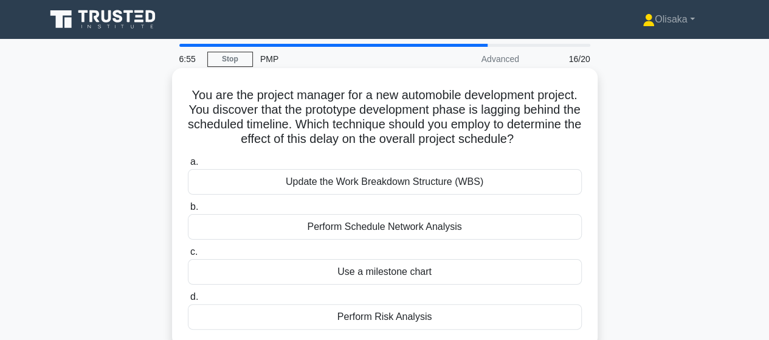
click at [384, 232] on div "Perform Schedule Network Analysis" at bounding box center [385, 227] width 394 height 26
click at [188, 211] on input "b. Perform Schedule Network Analysis" at bounding box center [188, 207] width 0 height 8
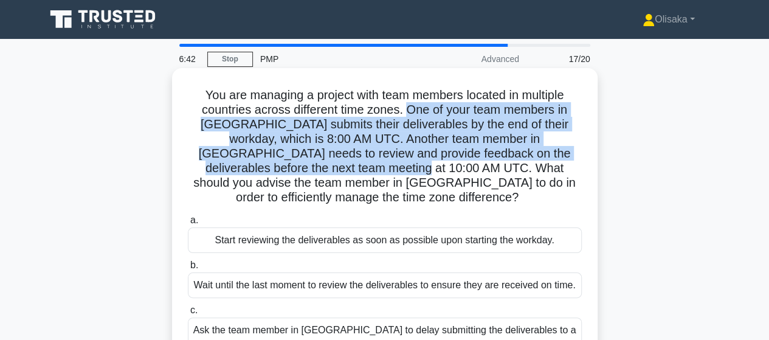
drag, startPoint x: 408, startPoint y: 110, endPoint x: 278, endPoint y: 168, distance: 142.9
click at [278, 168] on h5 "You are managing a project with team members located in multiple countries acro…" at bounding box center [385, 147] width 396 height 118
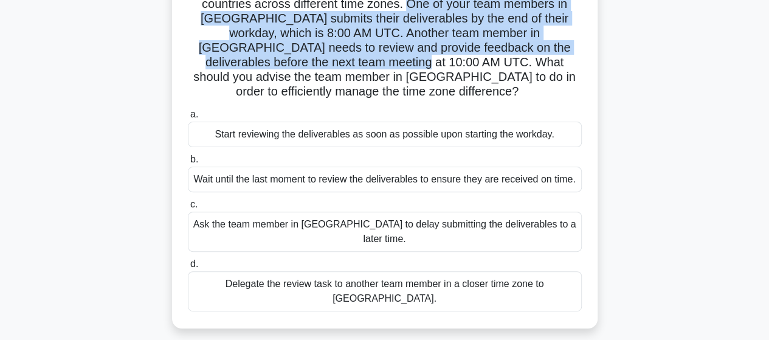
scroll to position [122, 0]
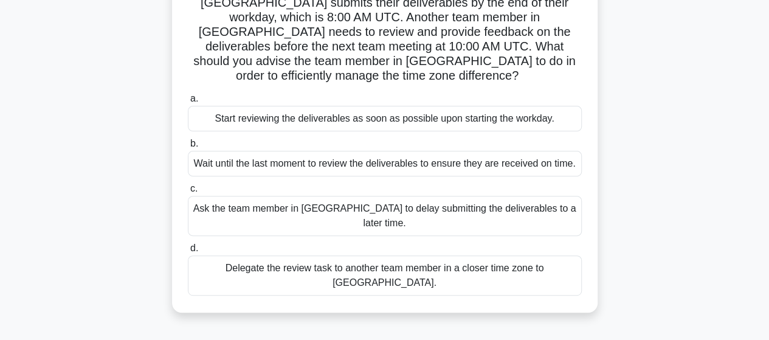
click at [317, 255] on div "Delegate the review task to another team member in a closer time zone to [GEOGR…" at bounding box center [385, 275] width 394 height 40
click at [188, 244] on input "d. Delegate the review task to another team member in a closer time zone to Aus…" at bounding box center [188, 248] width 0 height 8
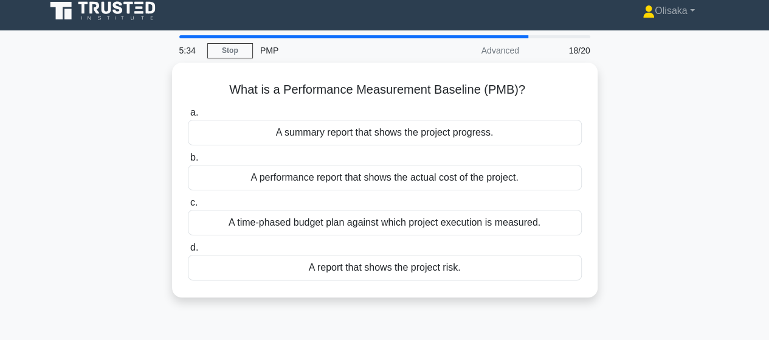
scroll to position [0, 0]
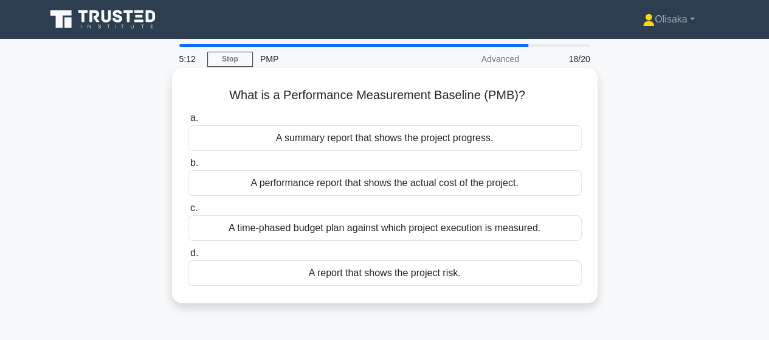
click at [334, 232] on div "A time-phased budget plan against which project execution is measured." at bounding box center [385, 228] width 394 height 26
click at [188, 212] on input "c. A time-phased budget plan against which project execution is measured." at bounding box center [188, 208] width 0 height 8
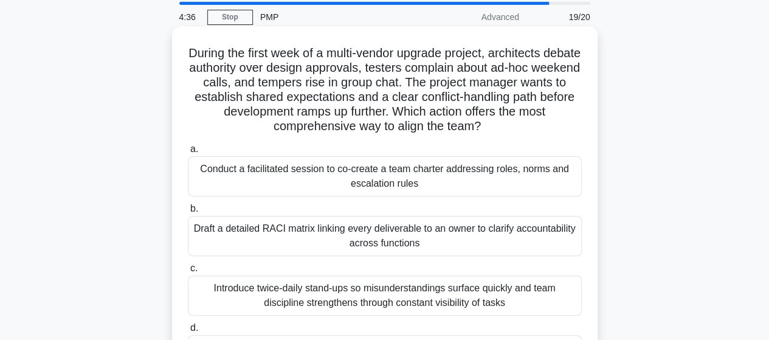
scroll to position [61, 0]
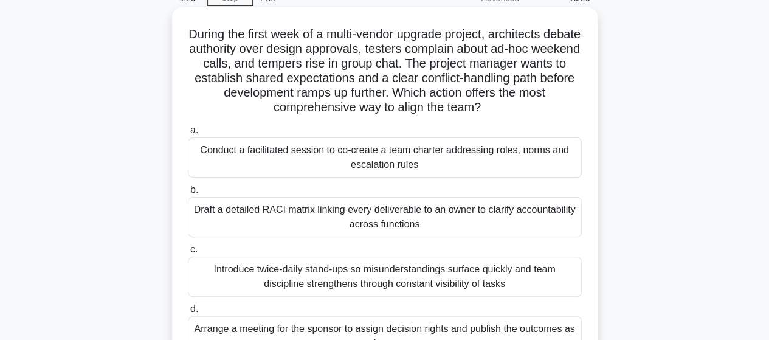
click at [365, 166] on div "Conduct a facilitated session to co-create a team charter addressing roles, nor…" at bounding box center [385, 157] width 394 height 40
click at [188, 134] on input "a. Conduct a facilitated session to co-create a team charter addressing roles, …" at bounding box center [188, 130] width 0 height 8
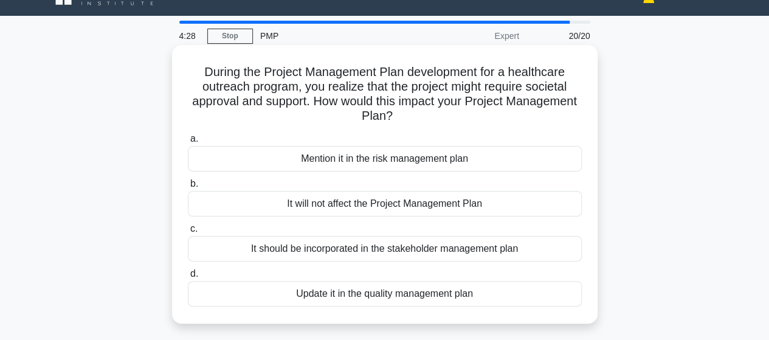
scroll to position [0, 0]
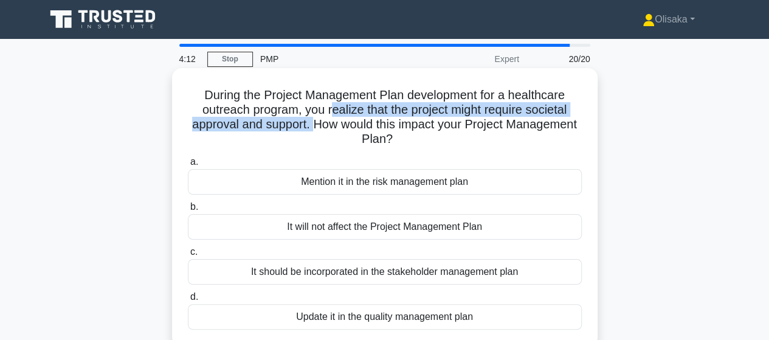
drag, startPoint x: 329, startPoint y: 109, endPoint x: 350, endPoint y: 129, distance: 29.7
click at [350, 129] on h5 "During the Project Management Plan development for a healthcare outreach progra…" at bounding box center [385, 118] width 396 height 60
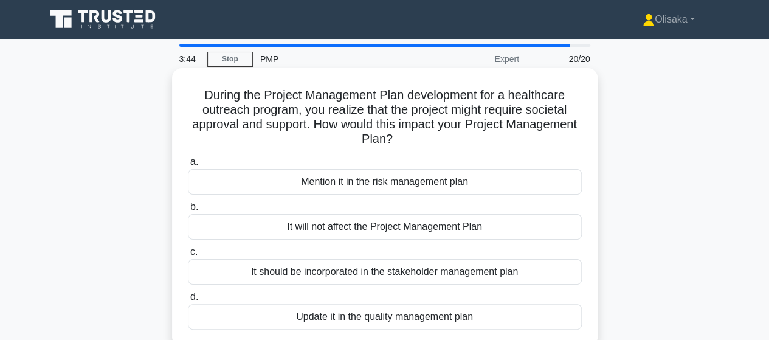
click at [421, 277] on div "It should be incorporated in the stakeholder management plan" at bounding box center [385, 272] width 394 height 26
click at [188, 256] on input "c. It should be incorporated in the stakeholder management plan" at bounding box center [188, 252] width 0 height 8
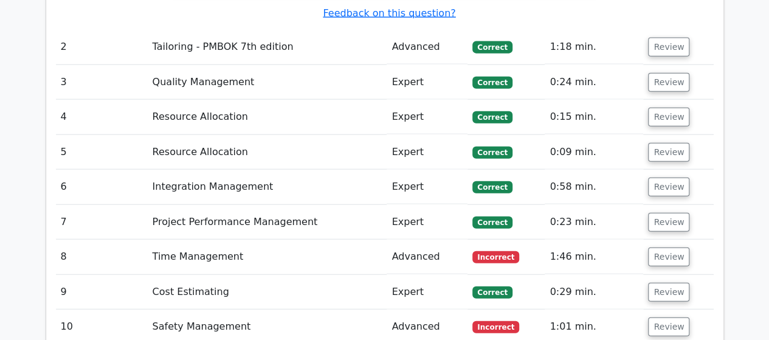
scroll to position [1398, 0]
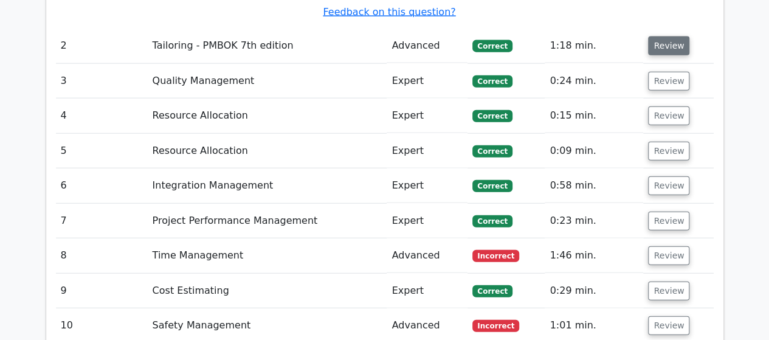
click at [657, 36] on button "Review" at bounding box center [668, 45] width 41 height 19
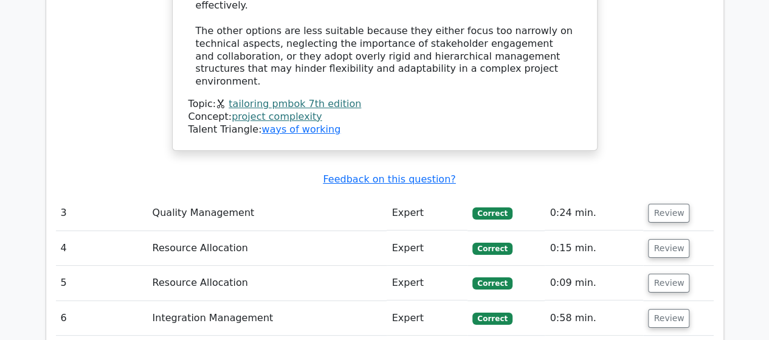
scroll to position [2249, 0]
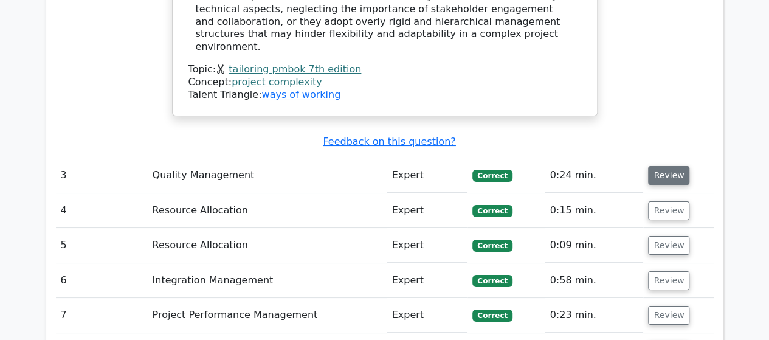
click at [661, 166] on button "Review" at bounding box center [668, 175] width 41 height 19
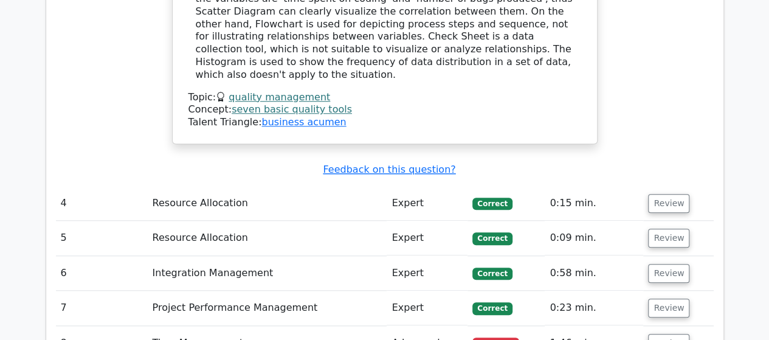
scroll to position [2796, 0]
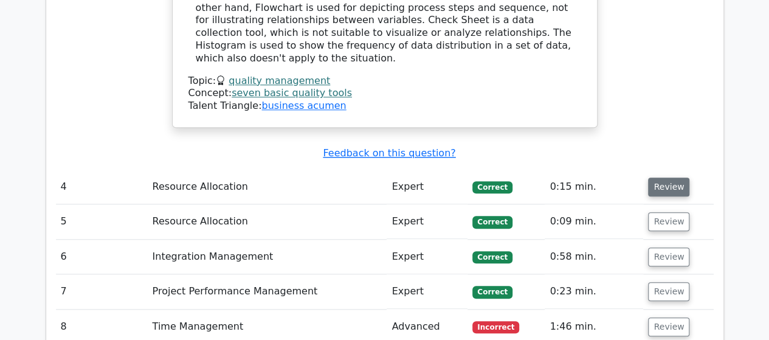
click at [662, 177] on button "Review" at bounding box center [668, 186] width 41 height 19
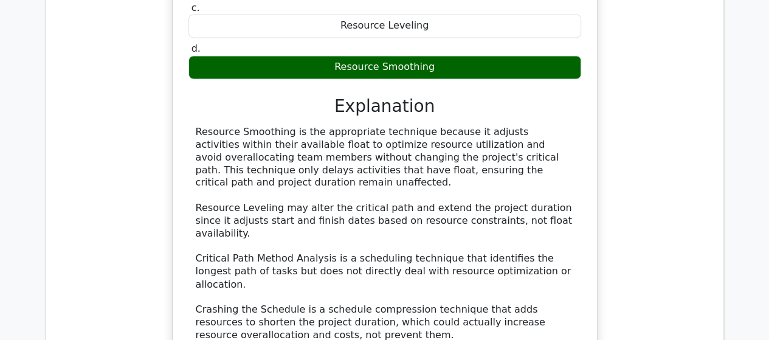
scroll to position [3404, 0]
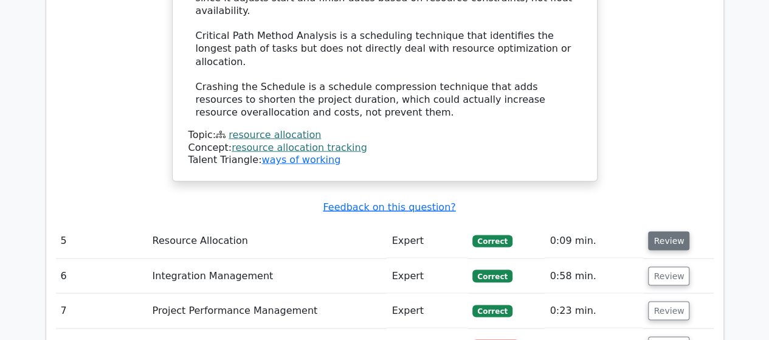
click at [666, 231] on button "Review" at bounding box center [668, 240] width 41 height 19
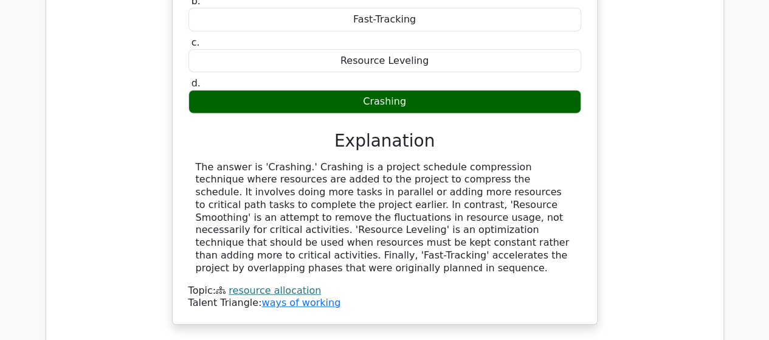
scroll to position [3768, 0]
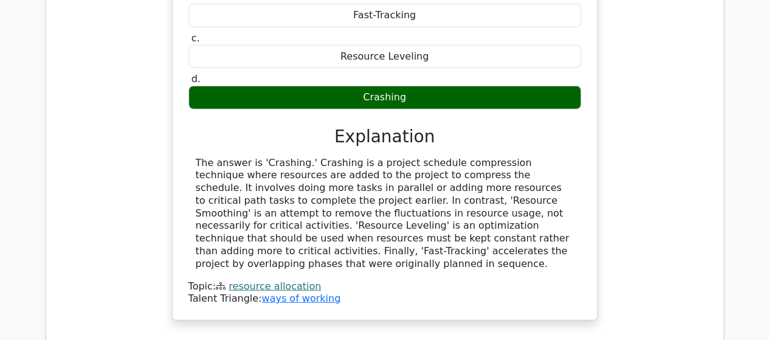
drag, startPoint x: 656, startPoint y: 239, endPoint x: 631, endPoint y: 239, distance: 25.5
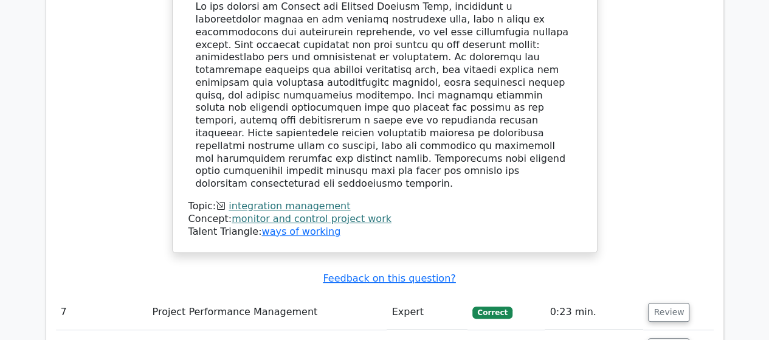
scroll to position [4619, 0]
click at [663, 302] on button "Review" at bounding box center [668, 311] width 41 height 19
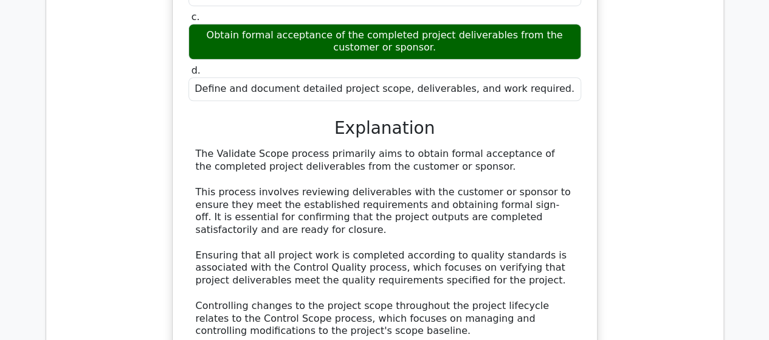
scroll to position [5106, 0]
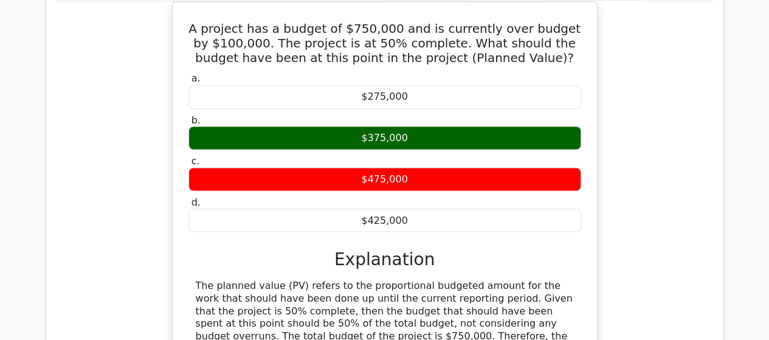
scroll to position [5774, 0]
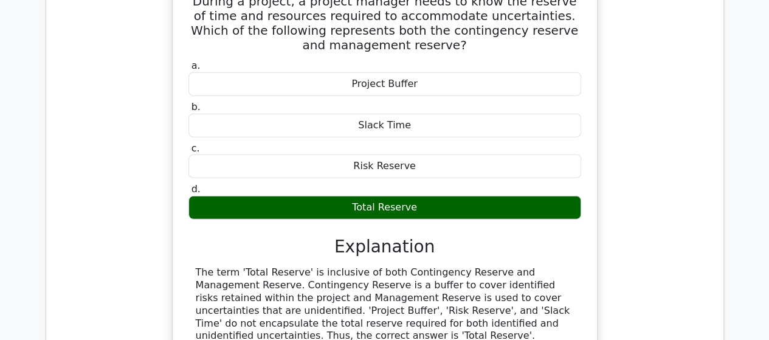
scroll to position [6321, 0]
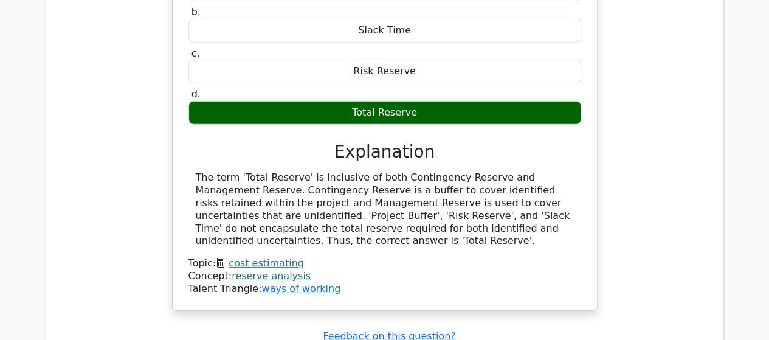
drag, startPoint x: 665, startPoint y: 112, endPoint x: 575, endPoint y: 148, distance: 96.8
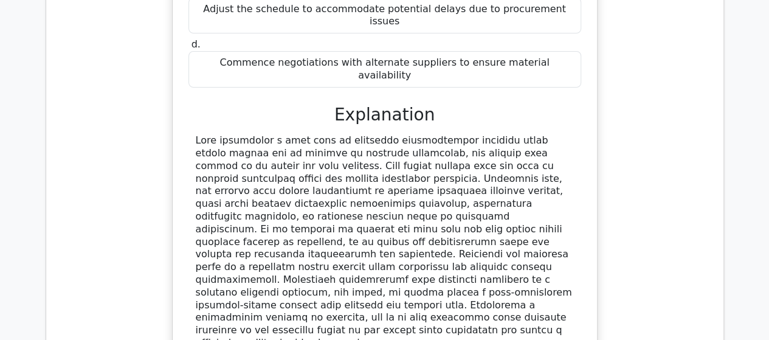
scroll to position [6929, 0]
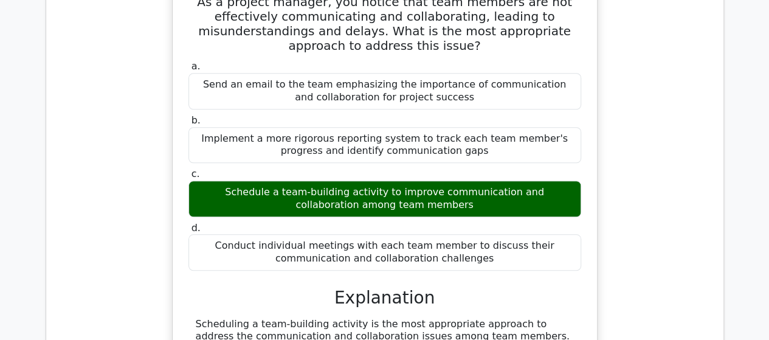
scroll to position [7598, 0]
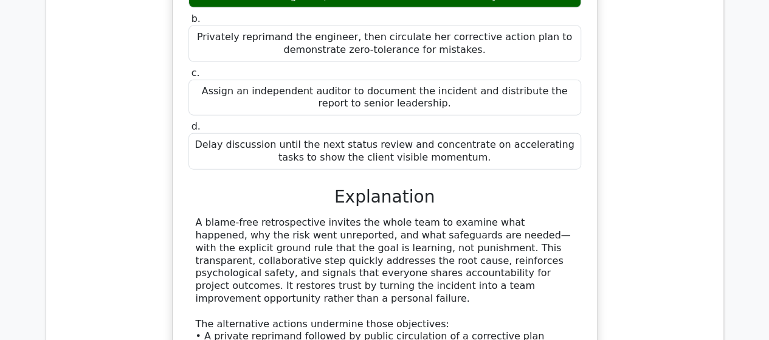
scroll to position [8327, 0]
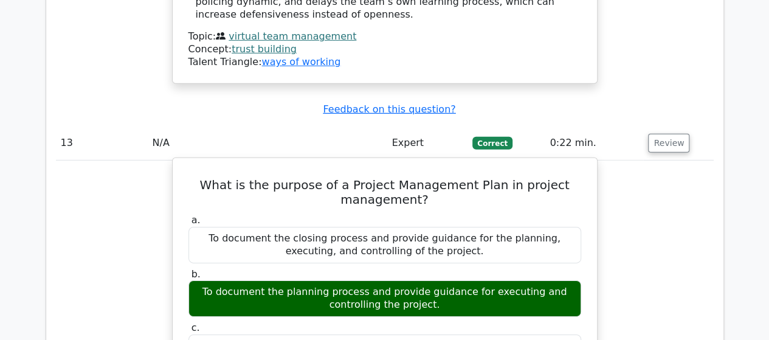
scroll to position [8752, 0]
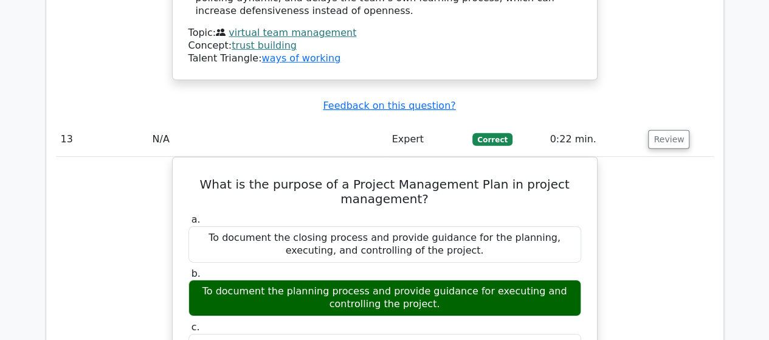
drag, startPoint x: 657, startPoint y: 273, endPoint x: 645, endPoint y: 269, distance: 12.3
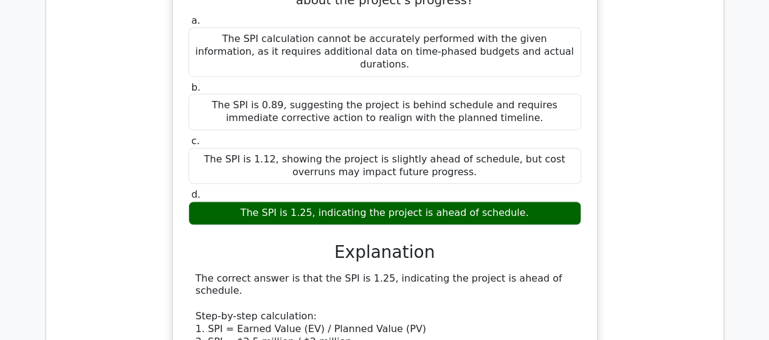
scroll to position [9664, 0]
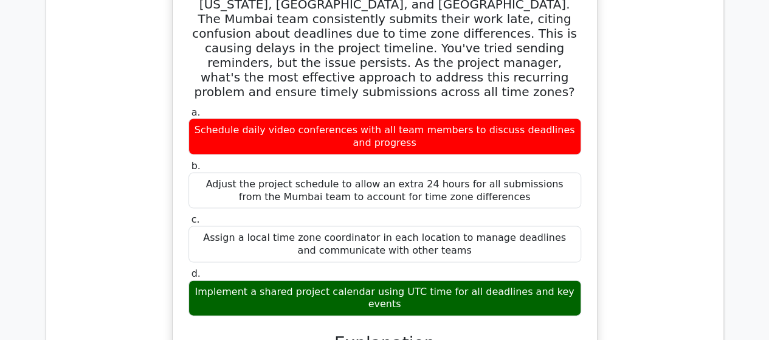
scroll to position [10515, 0]
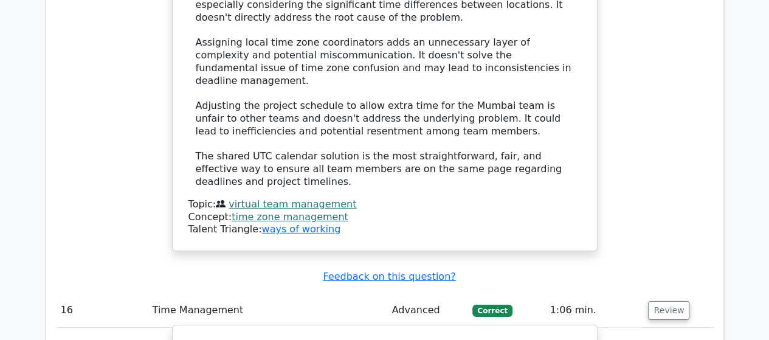
scroll to position [11123, 0]
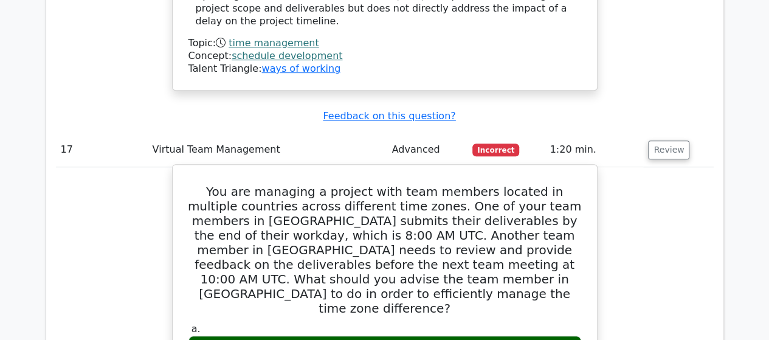
scroll to position [11852, 0]
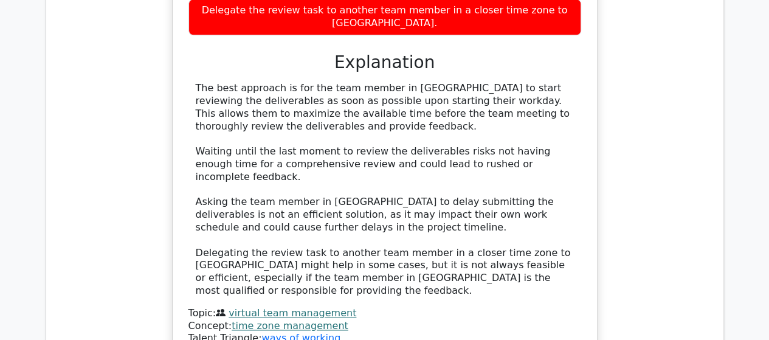
scroll to position [12399, 0]
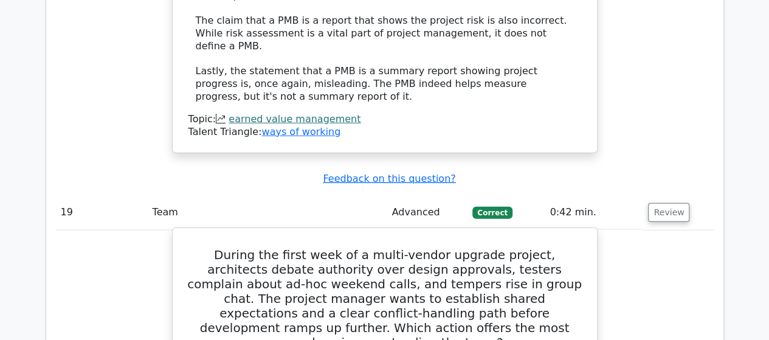
scroll to position [13189, 0]
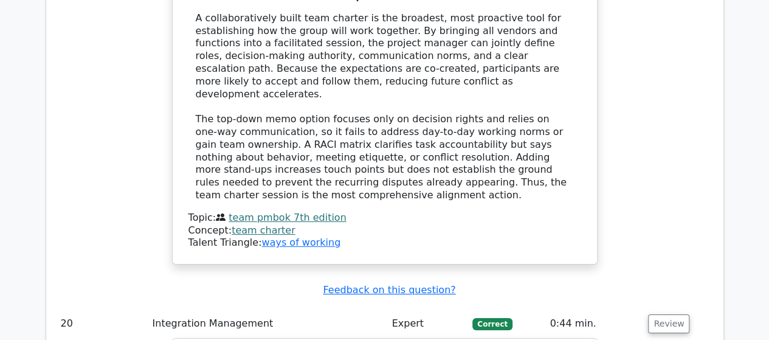
scroll to position [13770, 0]
